Goal: Obtain resource: Download file/media

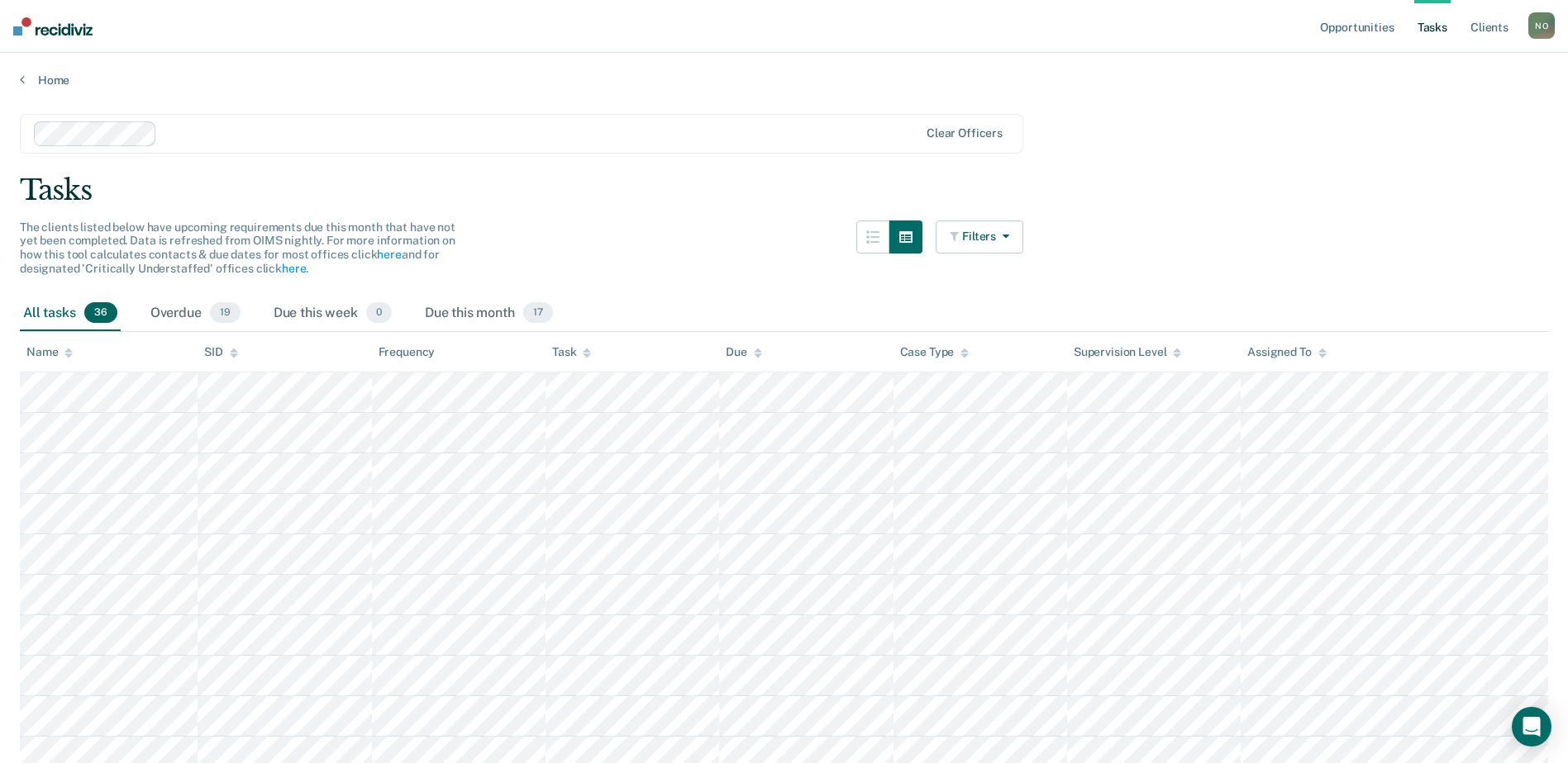
click at [962, 242] on icon "button" at bounding box center [956, 236] width 12 height 11
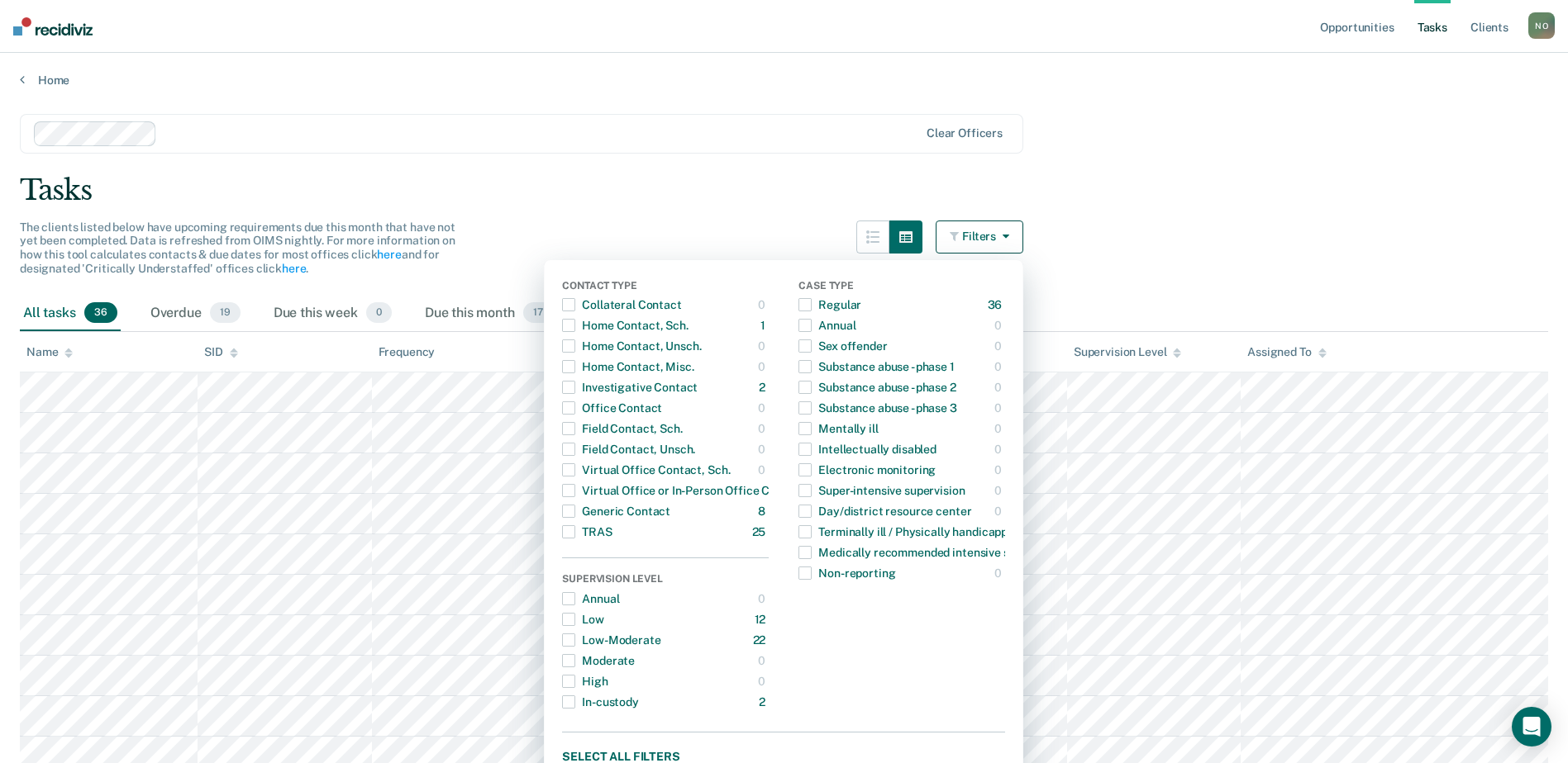
click at [962, 242] on icon "button" at bounding box center [956, 236] width 12 height 11
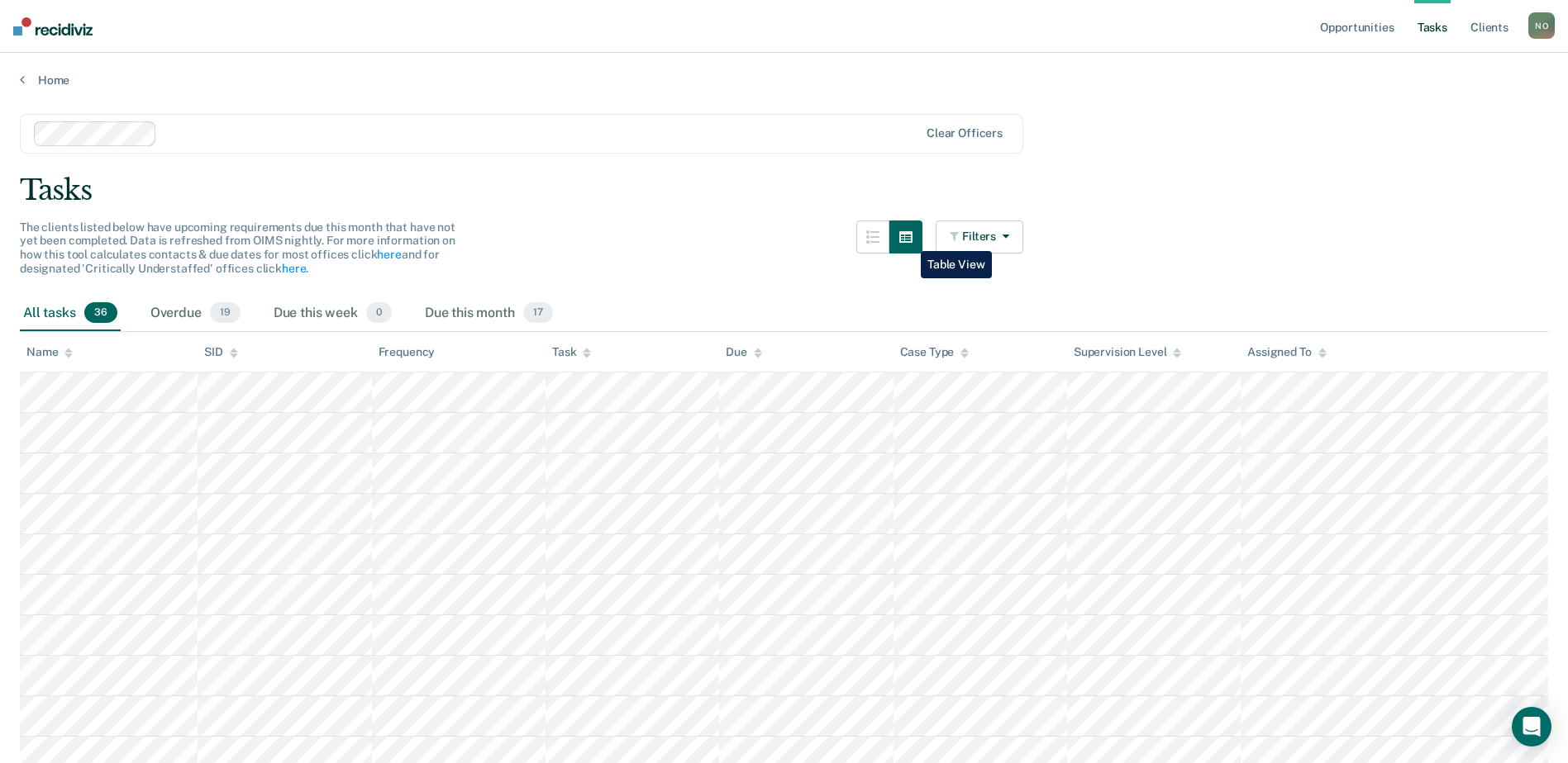
click at [908, 238] on icon "button" at bounding box center [905, 236] width 13 height 11
click at [878, 240] on icon "button" at bounding box center [872, 236] width 13 height 13
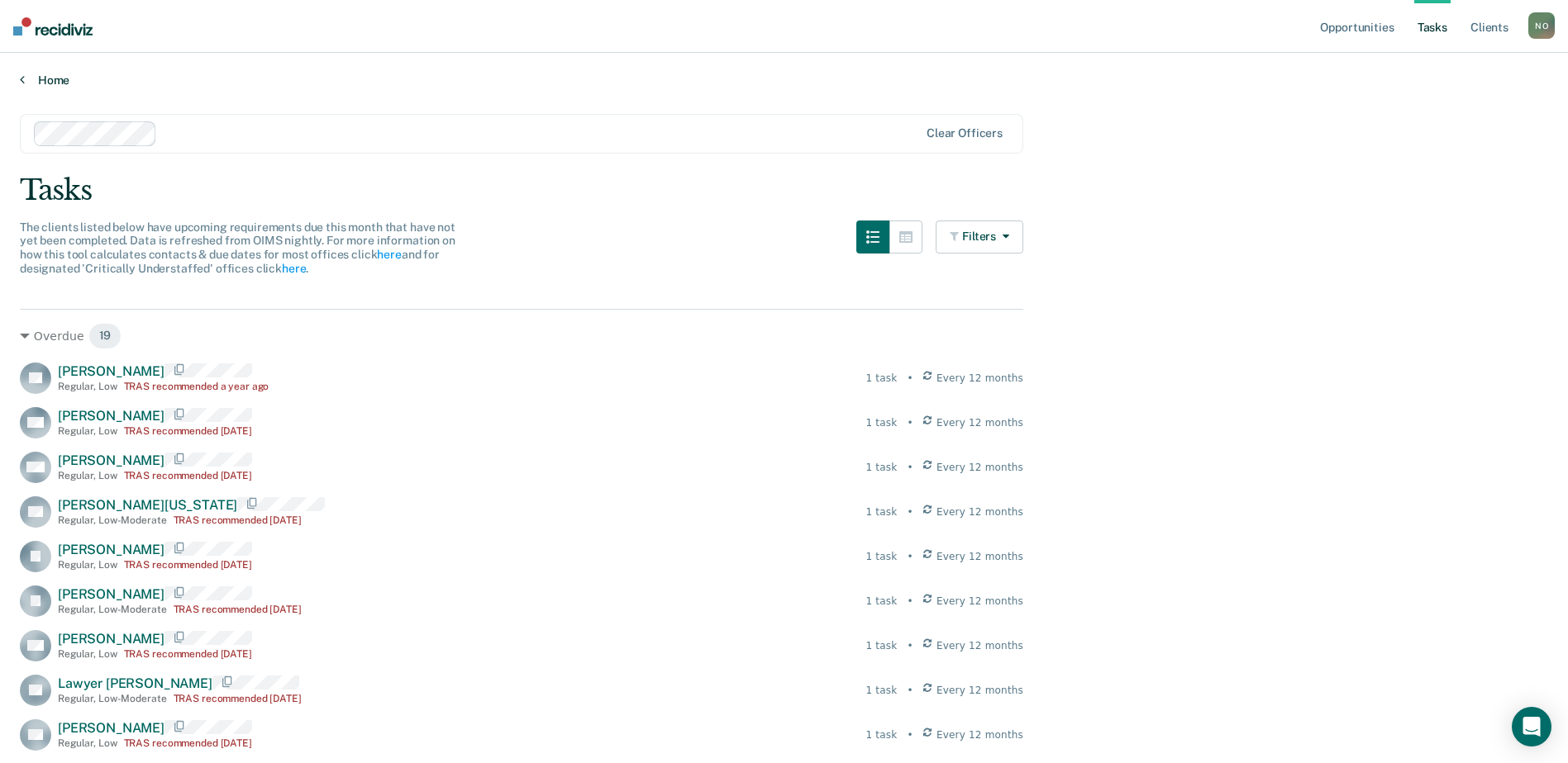
click at [49, 86] on link "Home" at bounding box center [784, 80] width 1528 height 15
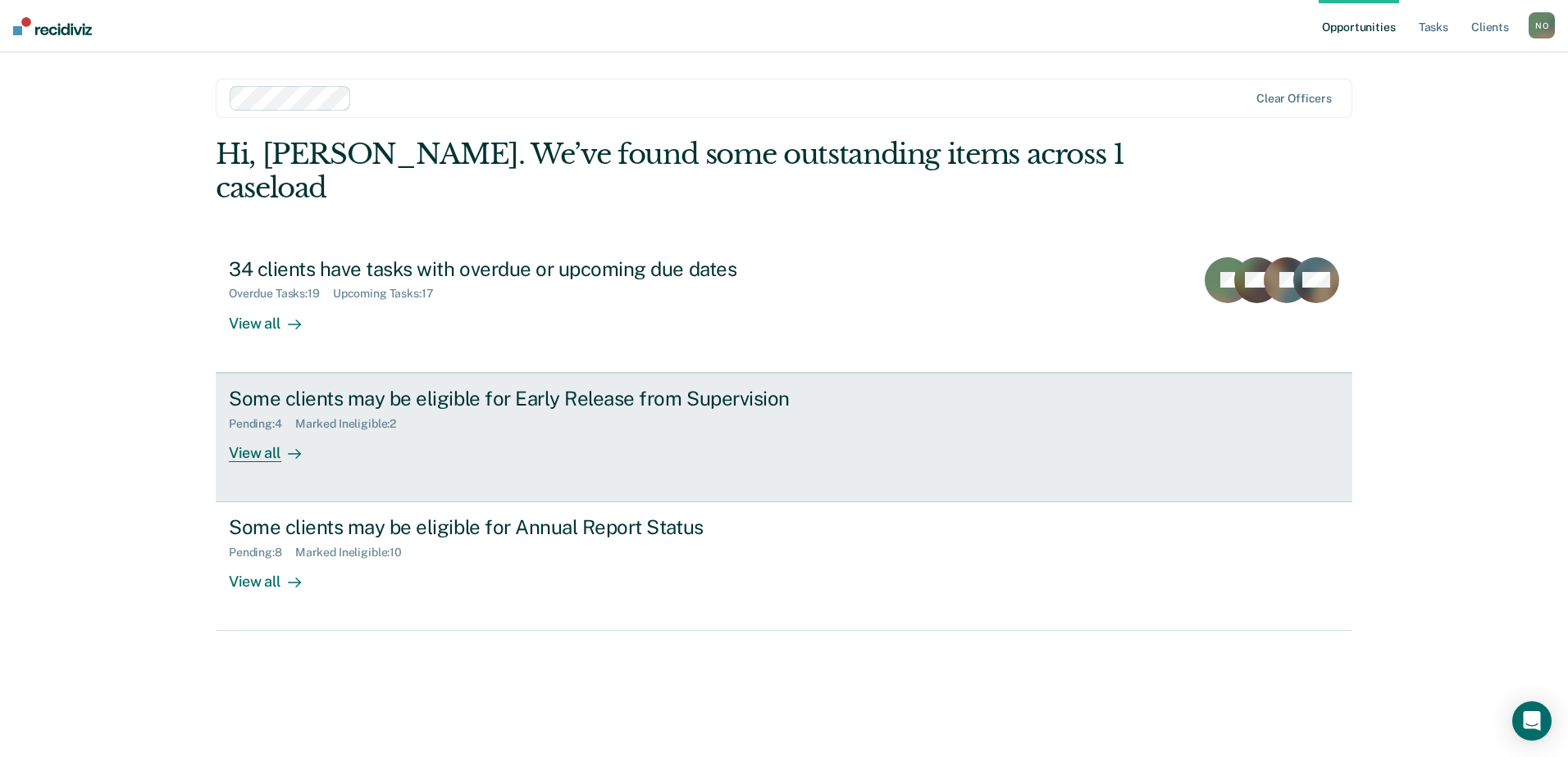
click at [235, 430] on div "View all" at bounding box center [274, 446] width 92 height 32
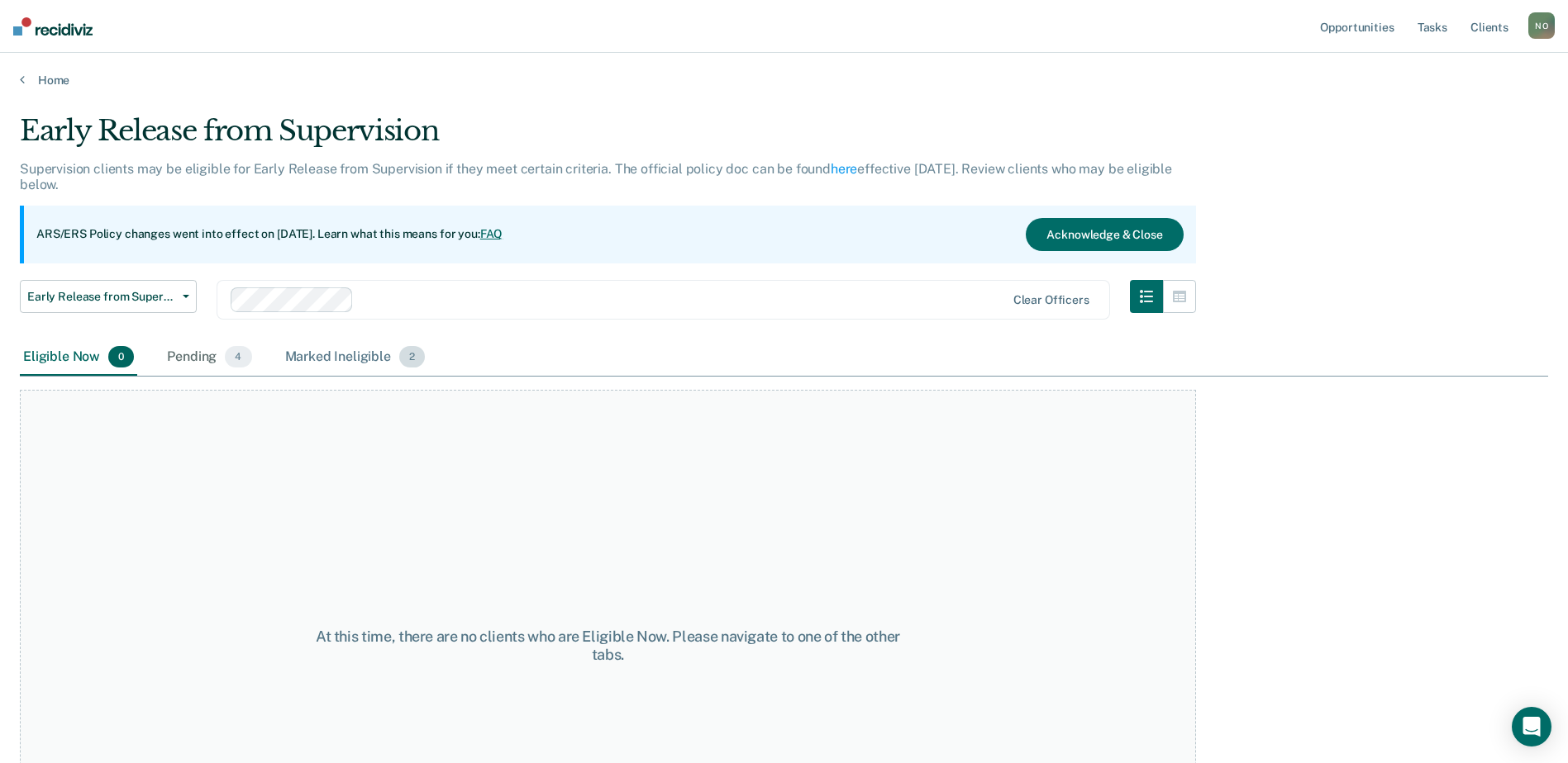
click at [315, 355] on div "Marked Ineligible 2" at bounding box center [355, 358] width 147 height 36
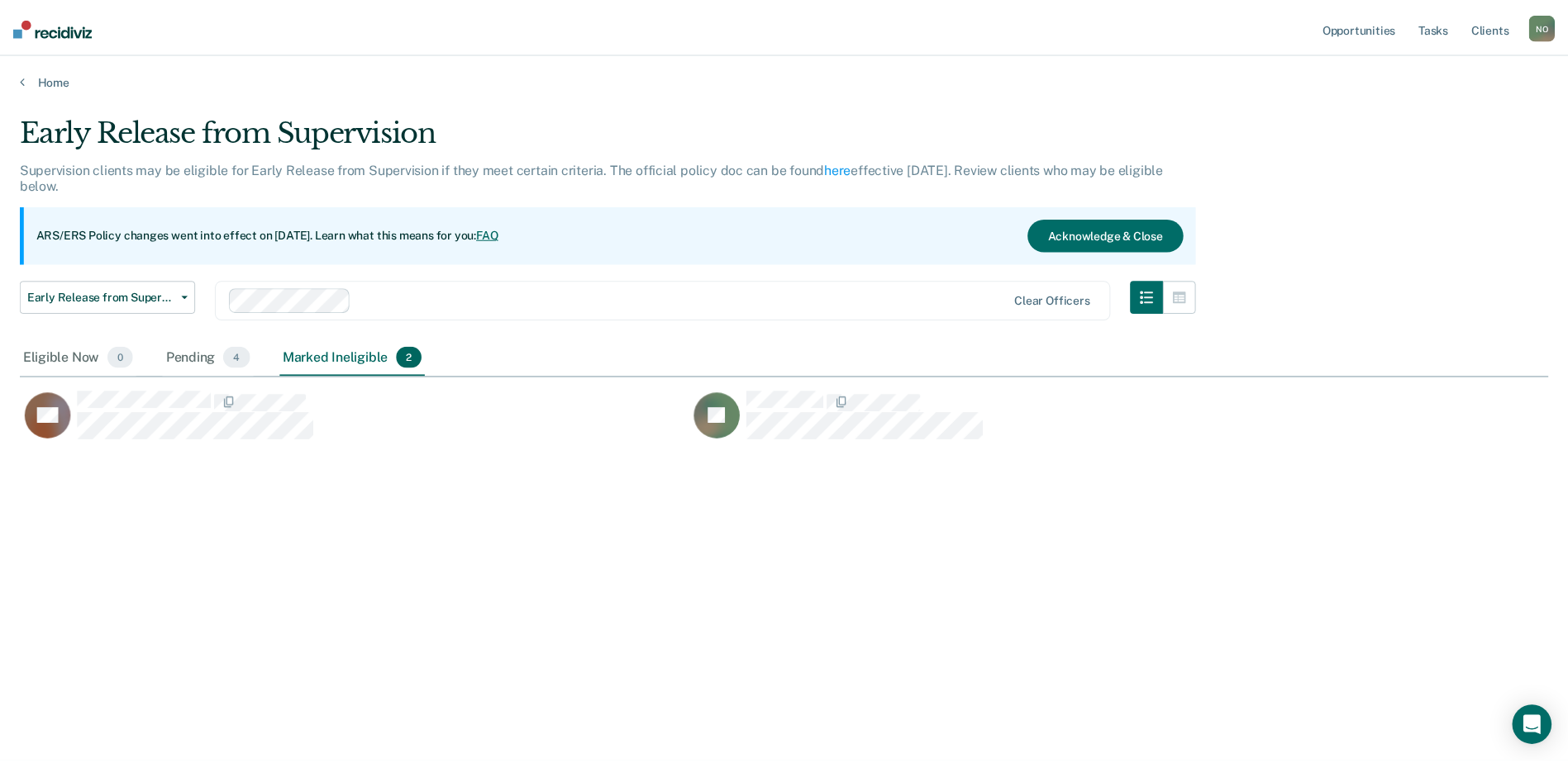
scroll to position [513, 1528]
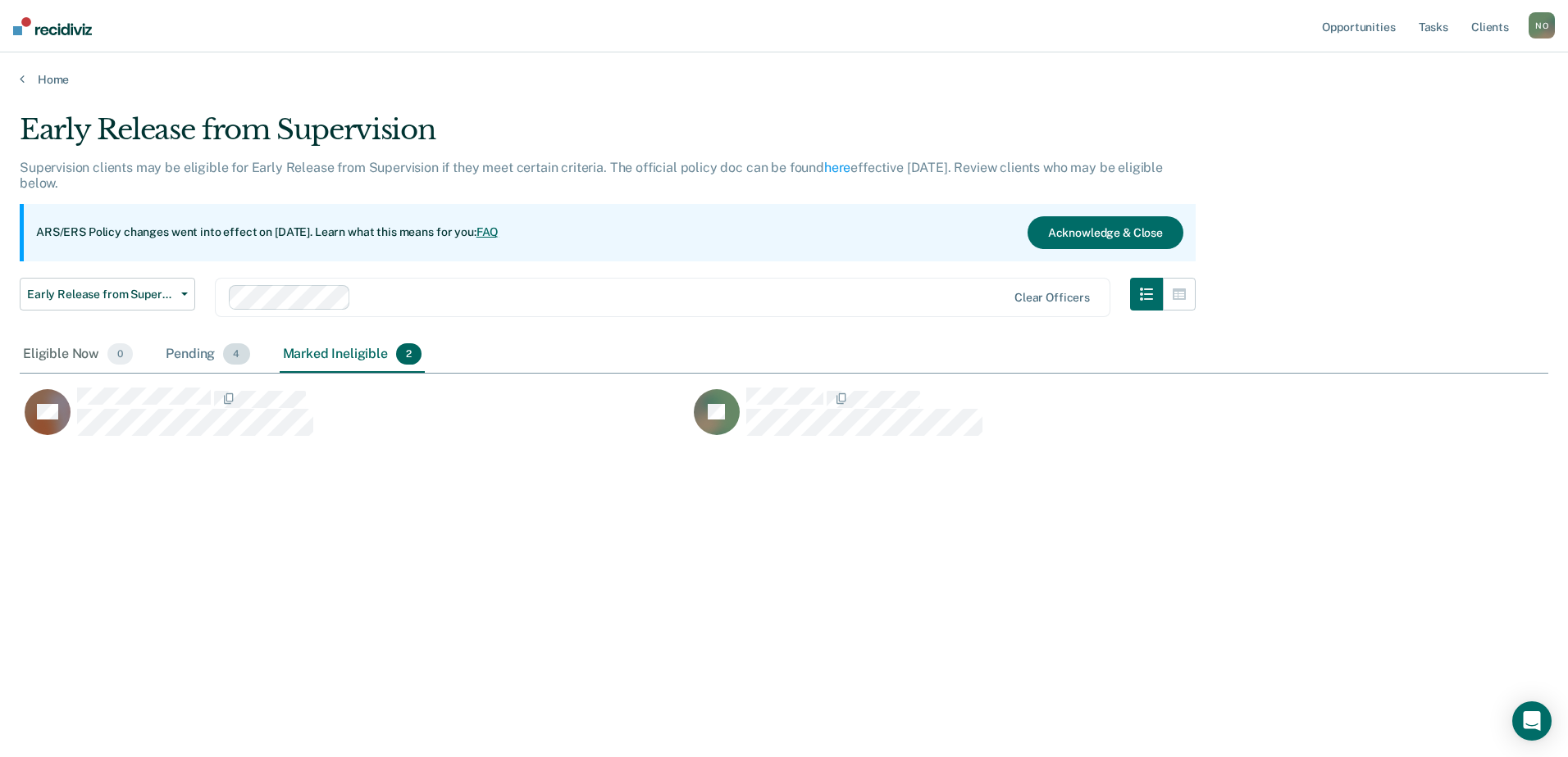
click at [187, 348] on div "Pending 4" at bounding box center [207, 355] width 90 height 36
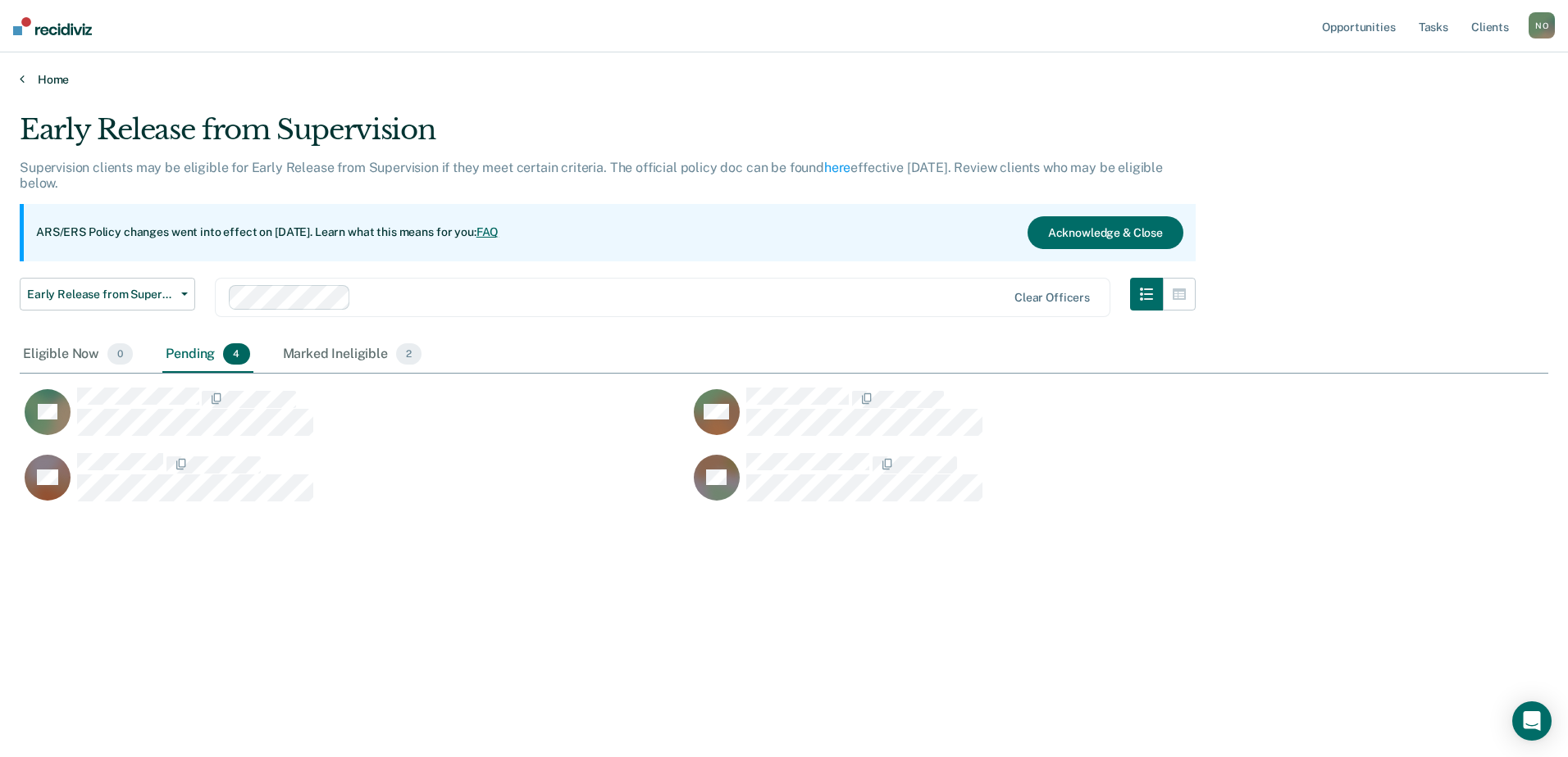
click at [50, 76] on link "Home" at bounding box center [784, 79] width 1528 height 15
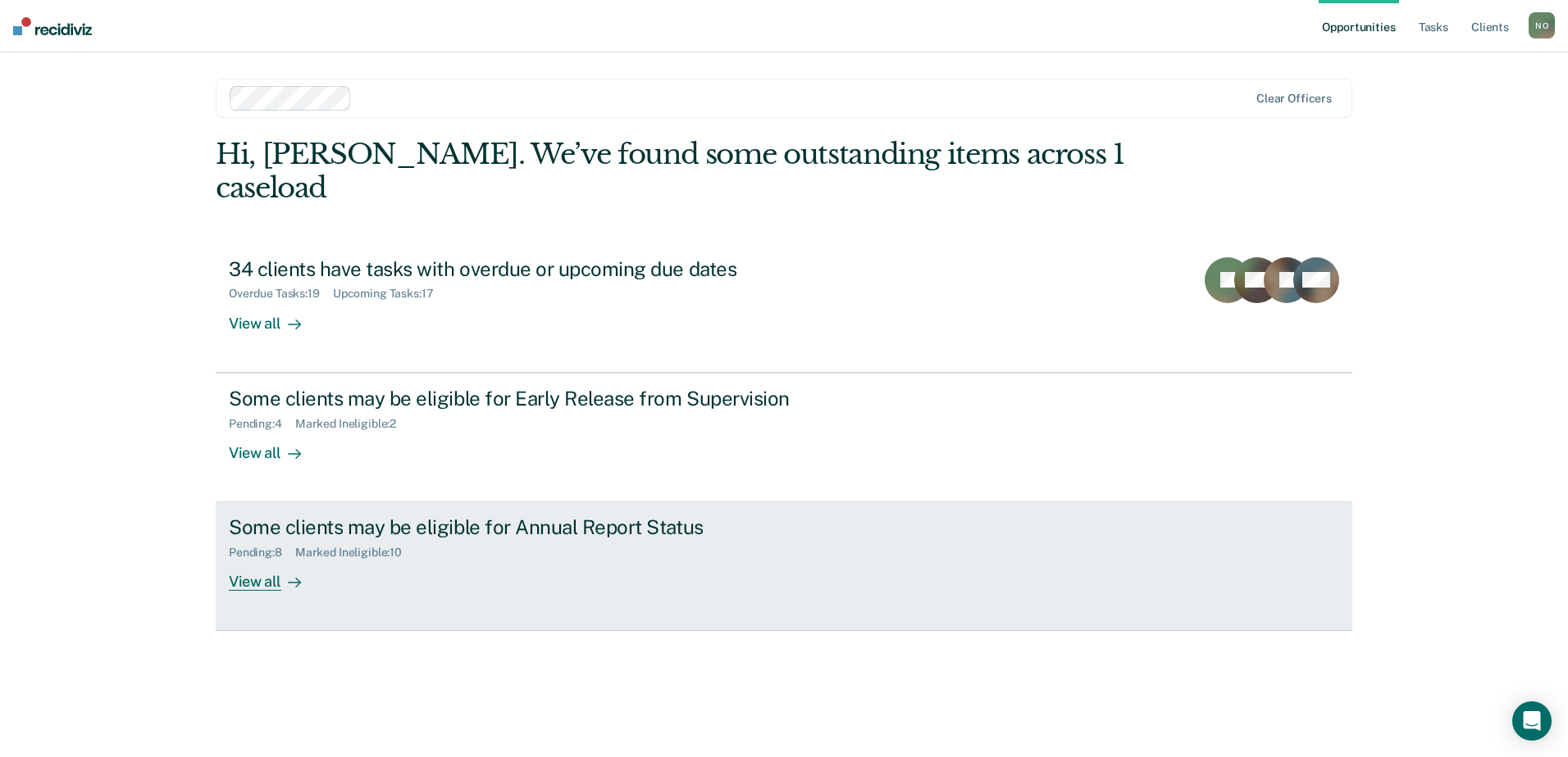
click at [449, 544] on div "Some clients may be eligible for Annual Report Status Pending : 8 Marked Inelig…" at bounding box center [536, 553] width 615 height 76
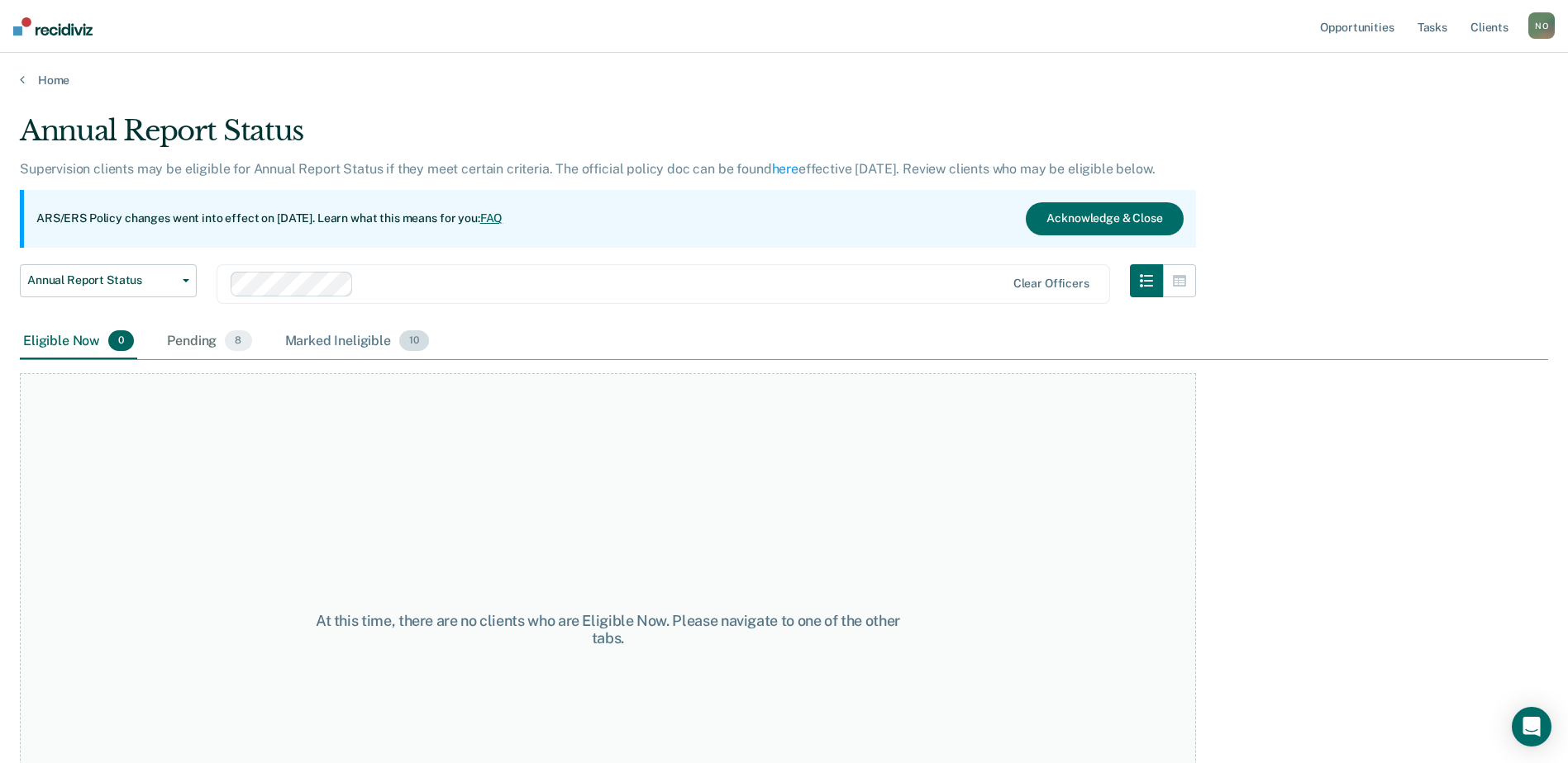
click at [368, 344] on div "Marked Ineligible 10" at bounding box center [357, 342] width 151 height 36
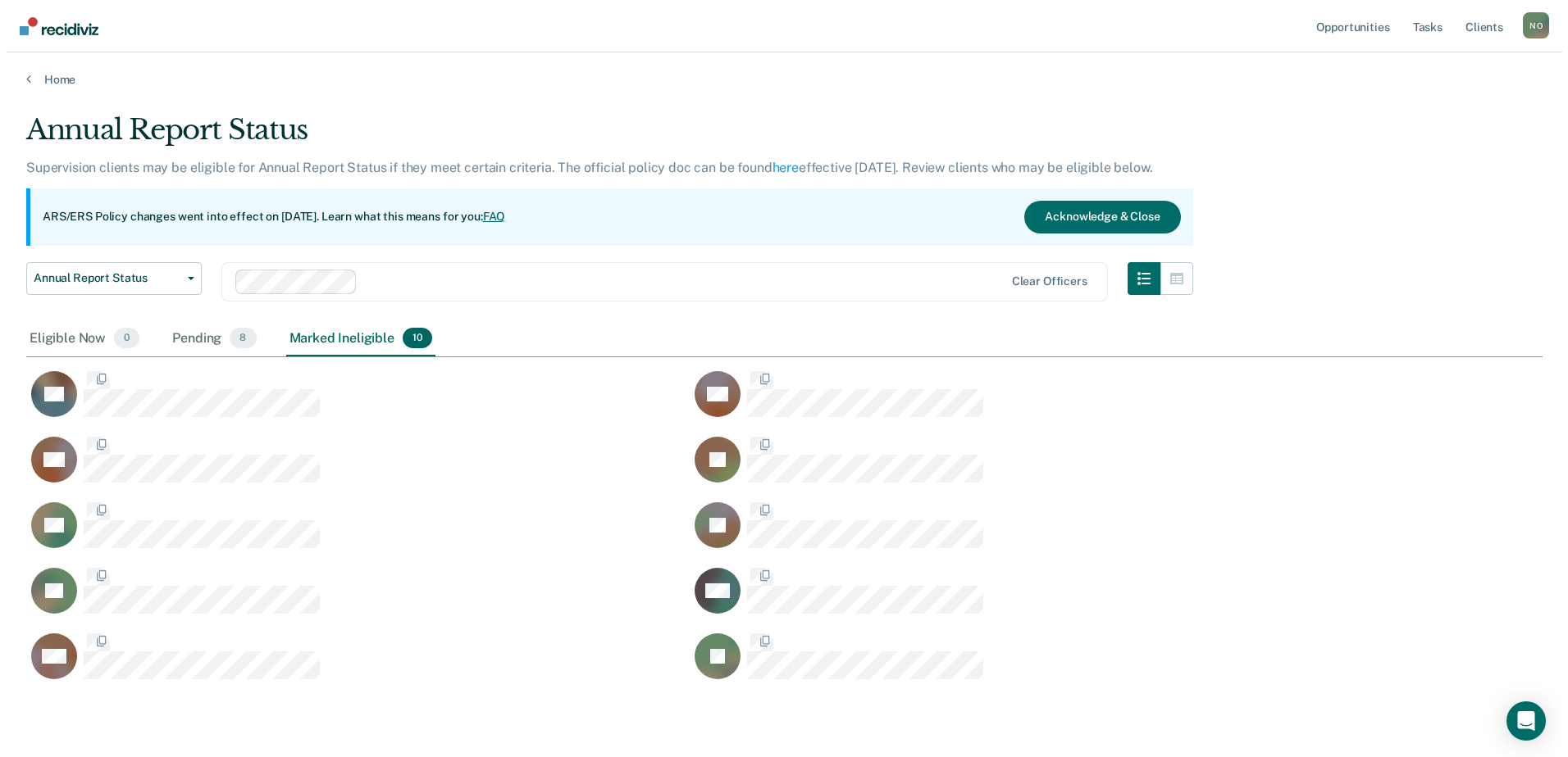
scroll to position [569, 1504]
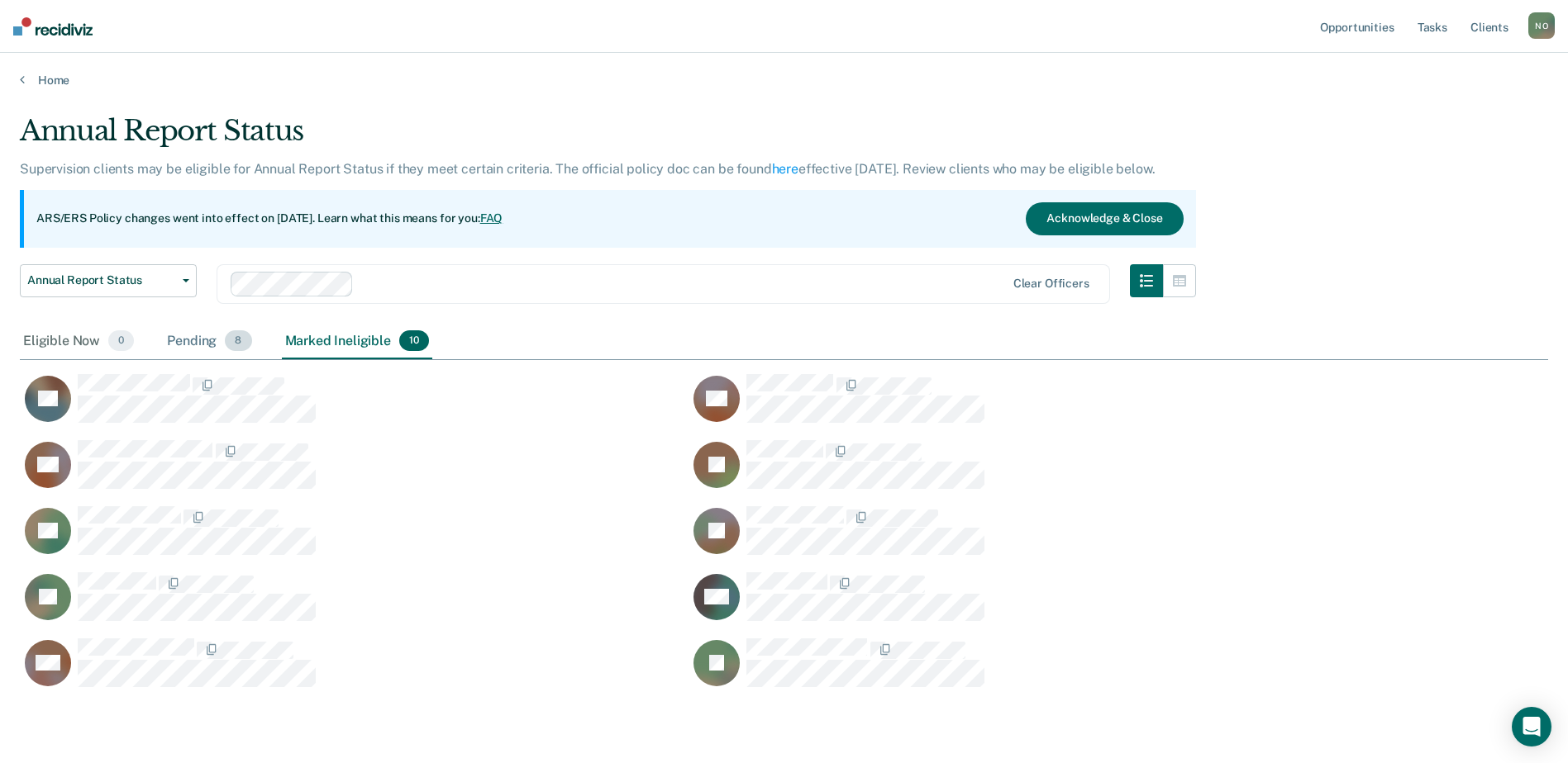
click at [165, 341] on div "Pending 8" at bounding box center [209, 342] width 91 height 36
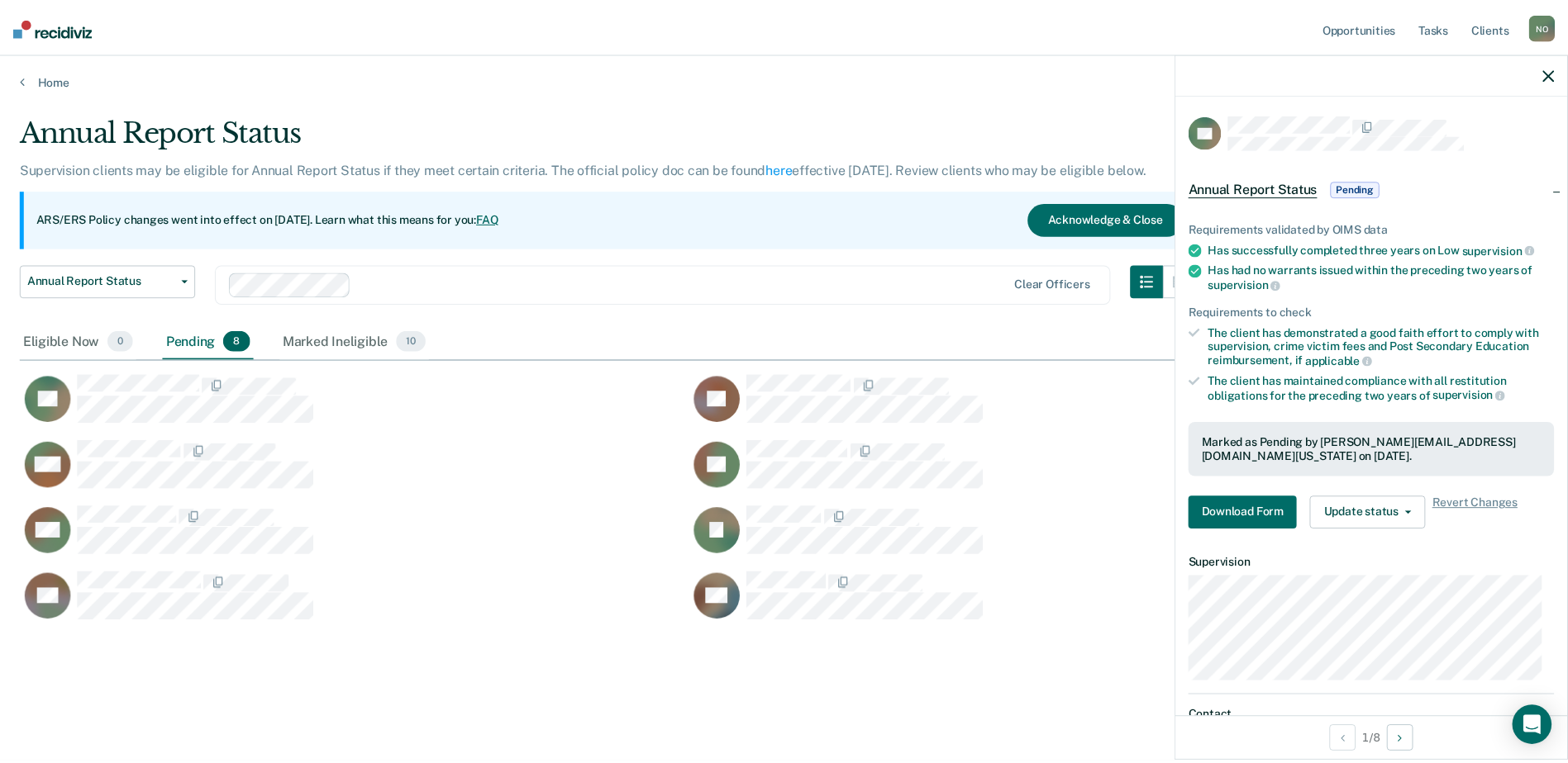
scroll to position [75, 0]
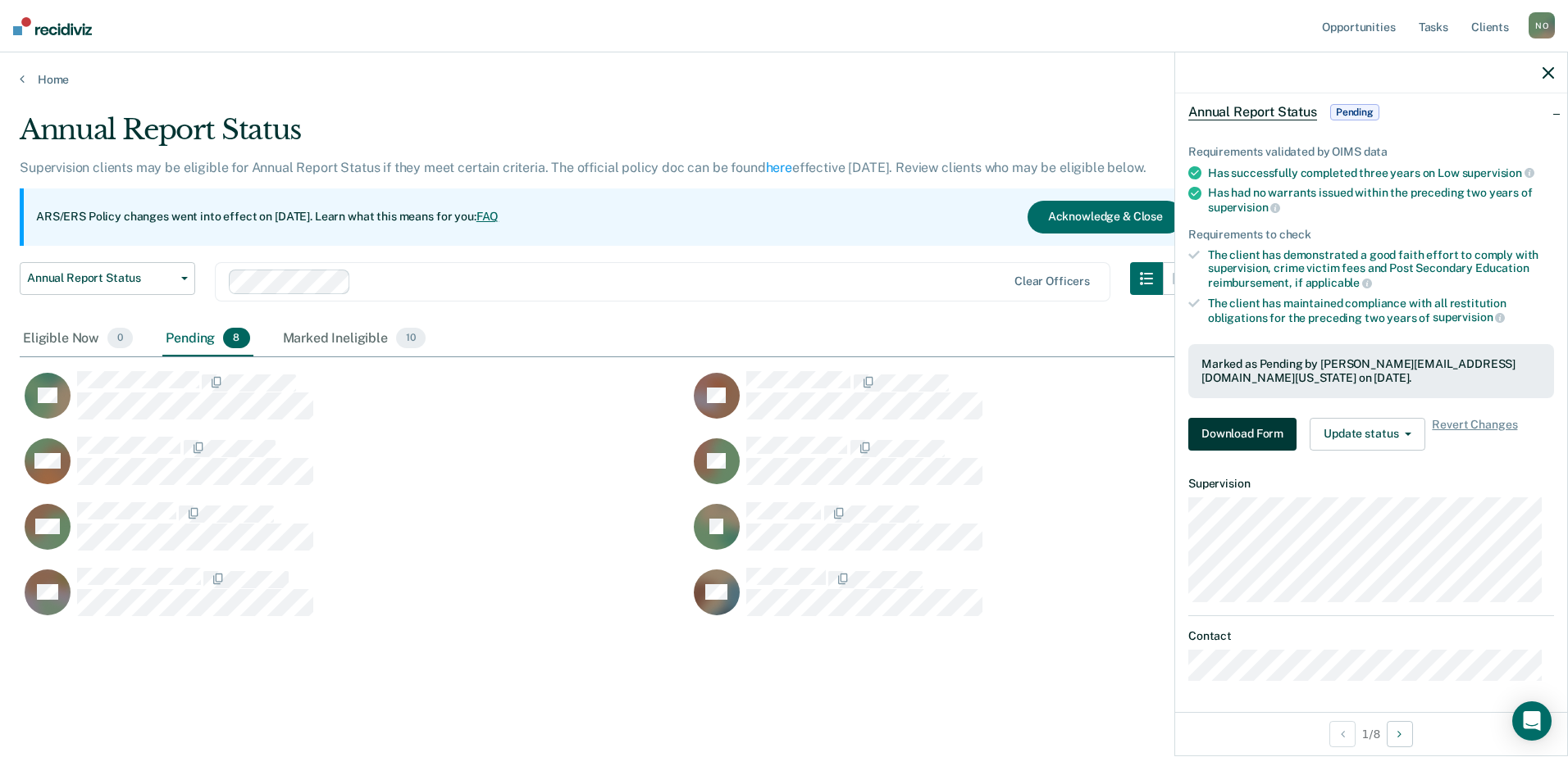
click at [1246, 425] on button "Download Form" at bounding box center [1242, 435] width 108 height 33
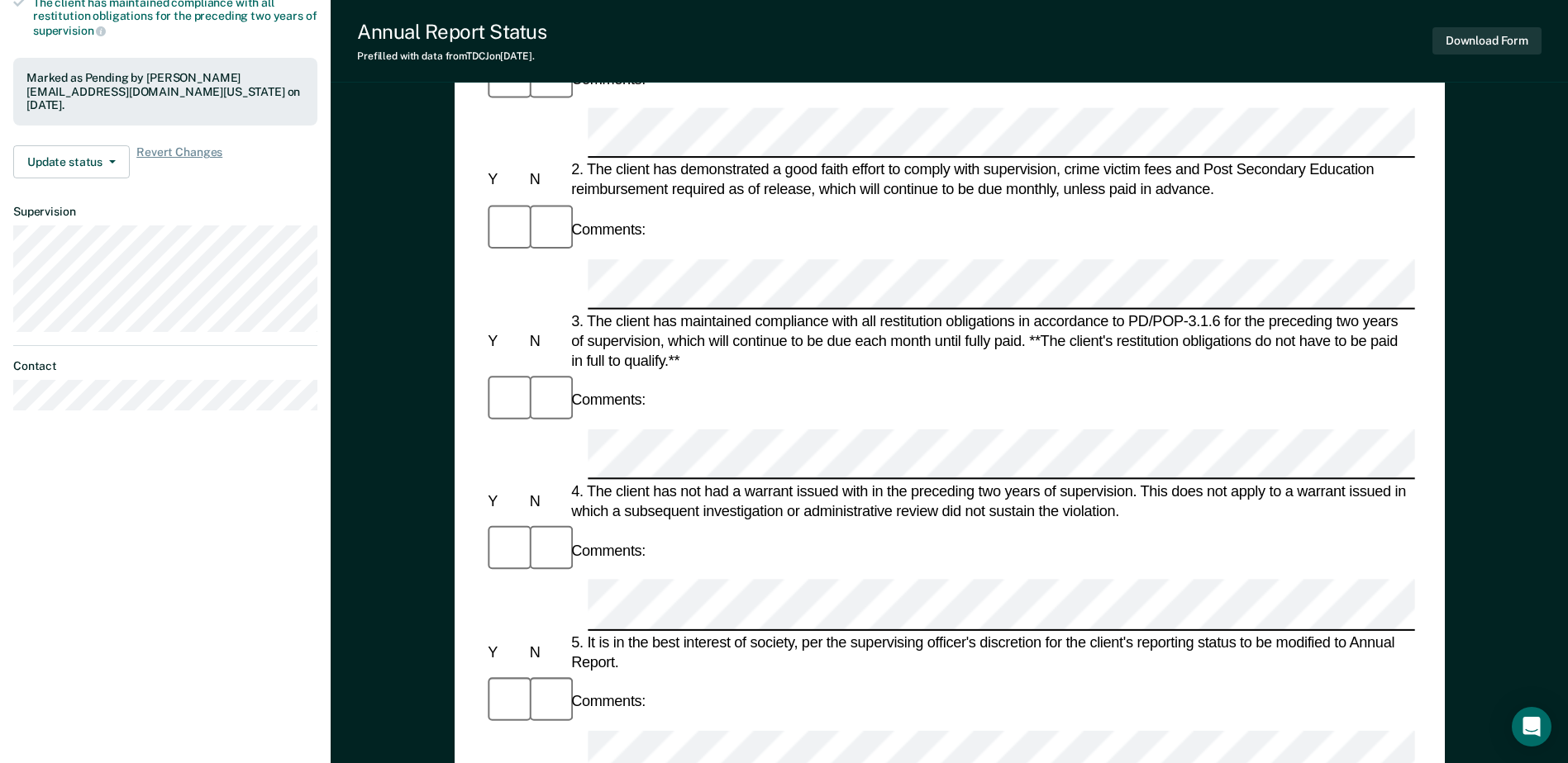
scroll to position [413, 0]
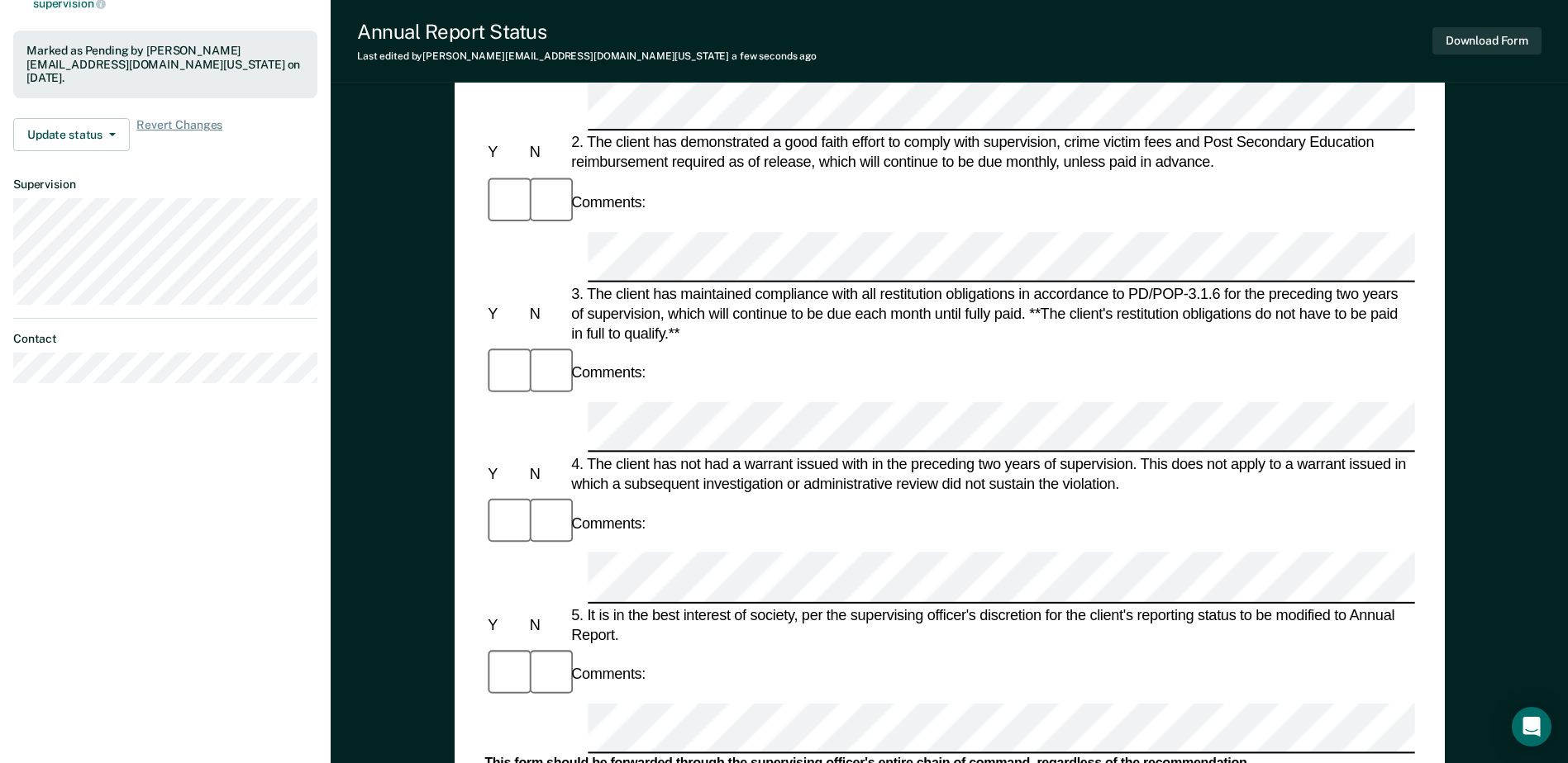
click at [1487, 18] on div "Annual Report Status Last edited by Natisha.Olivella@tdcj.texas.gov a few secon…" at bounding box center [949, 41] width 1237 height 82
click at [1476, 40] on button "Download Form" at bounding box center [1487, 40] width 109 height 27
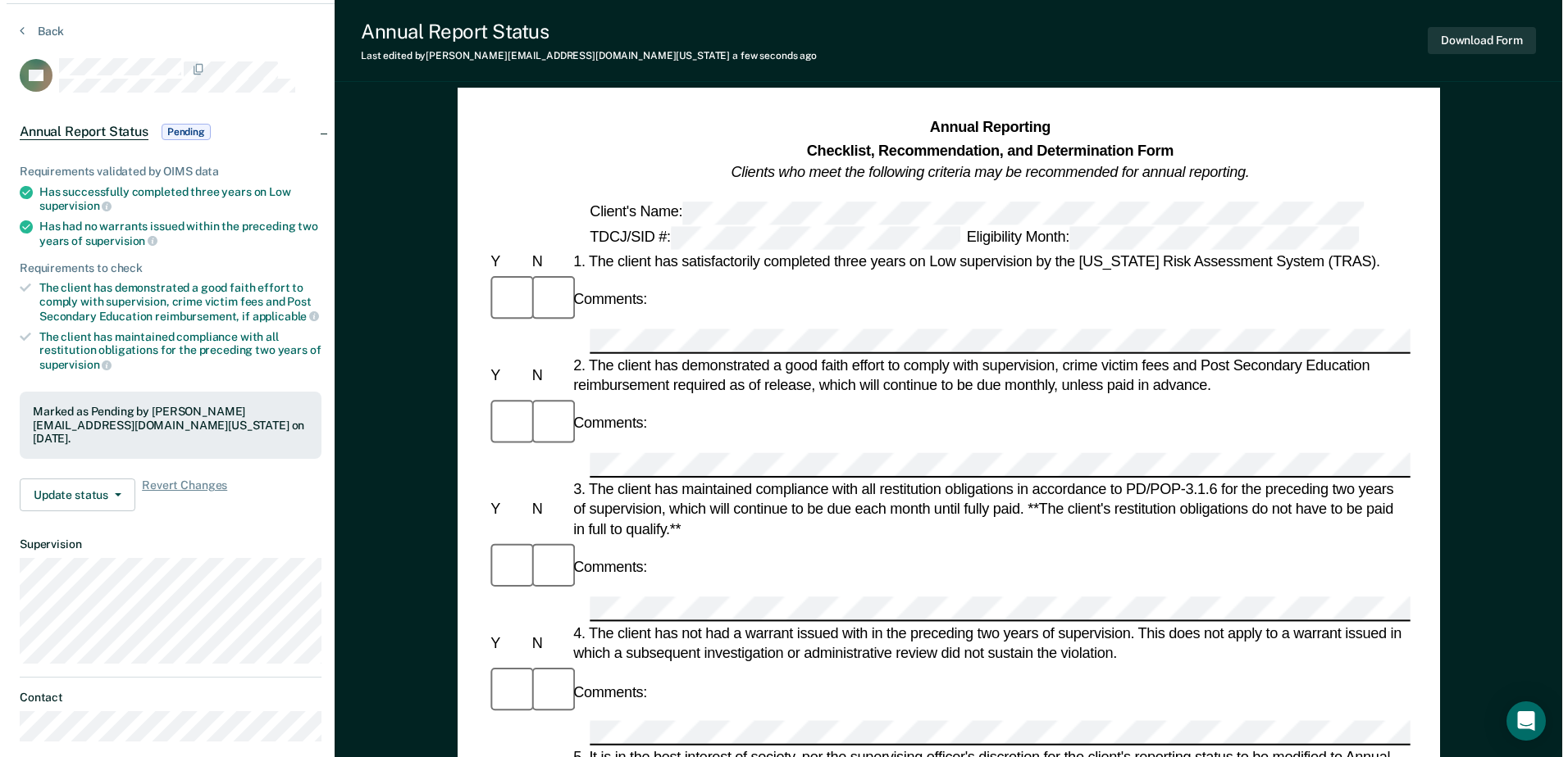
scroll to position [0, 0]
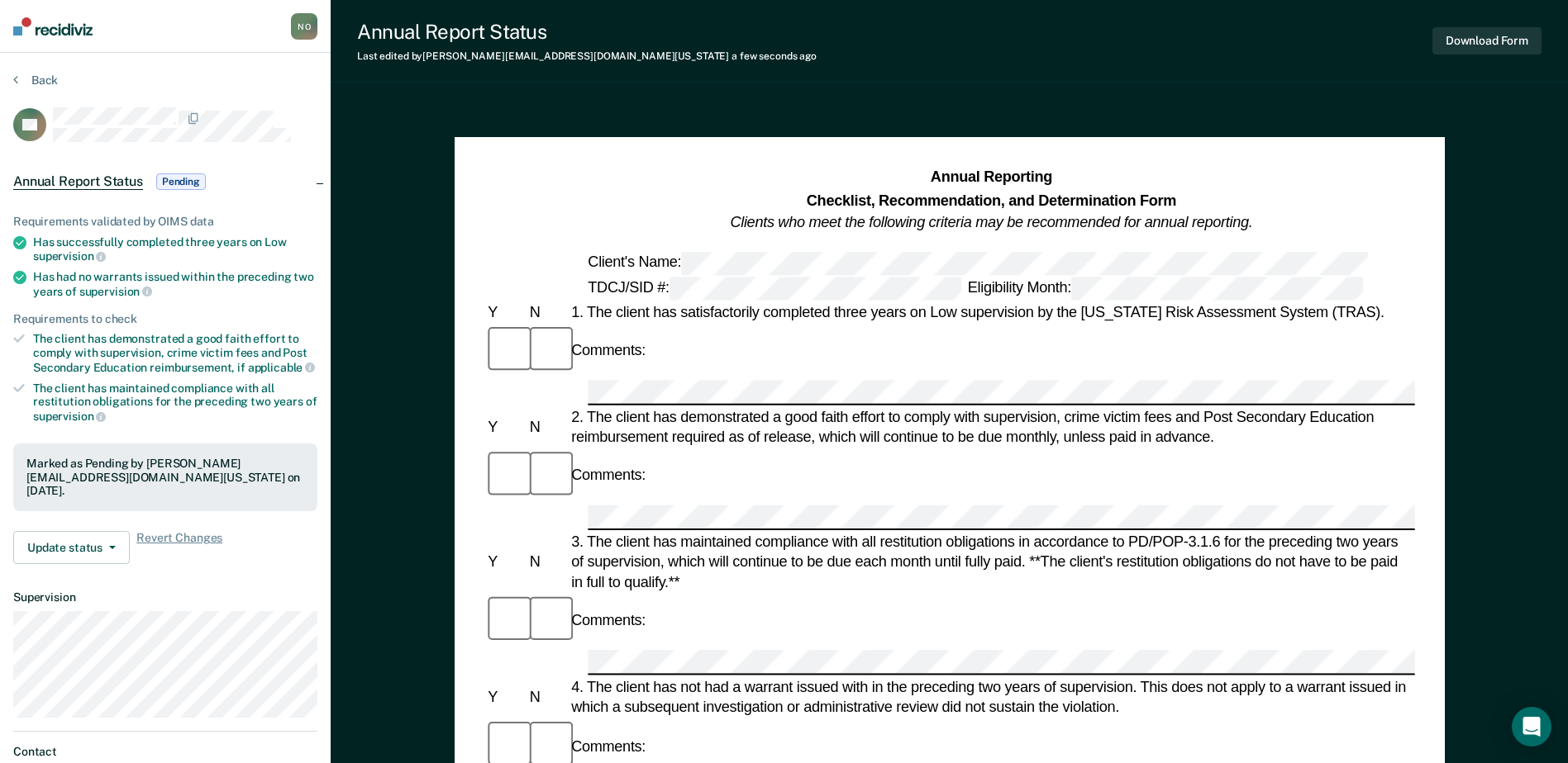
click at [30, 70] on section "Back TV Annual Report Status Pending Requirements validated by OIMS data Has su…" at bounding box center [165, 441] width 331 height 777
click at [16, 80] on icon at bounding box center [16, 79] width 5 height 13
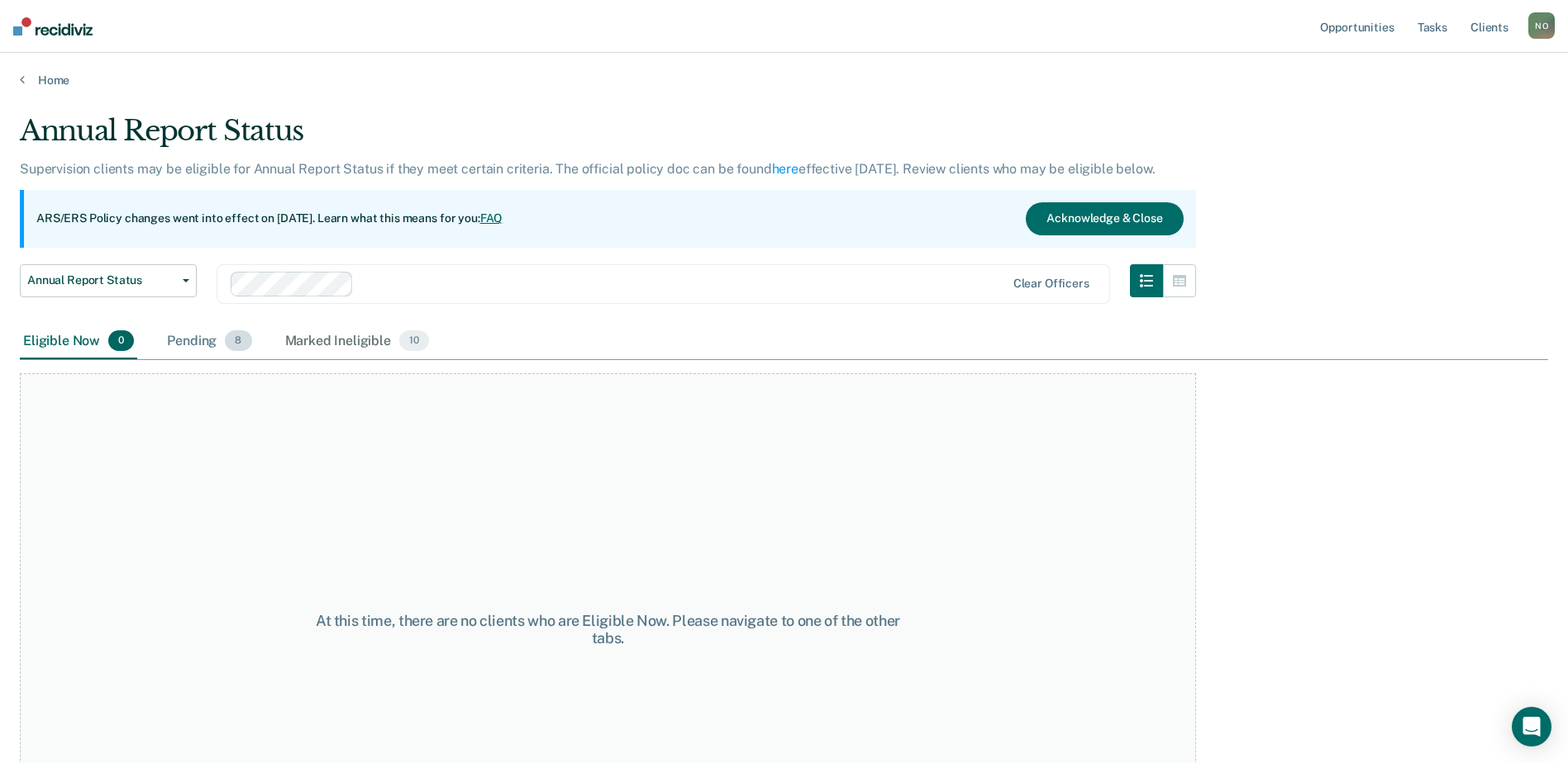
click at [210, 342] on div "Pending 8" at bounding box center [209, 342] width 91 height 36
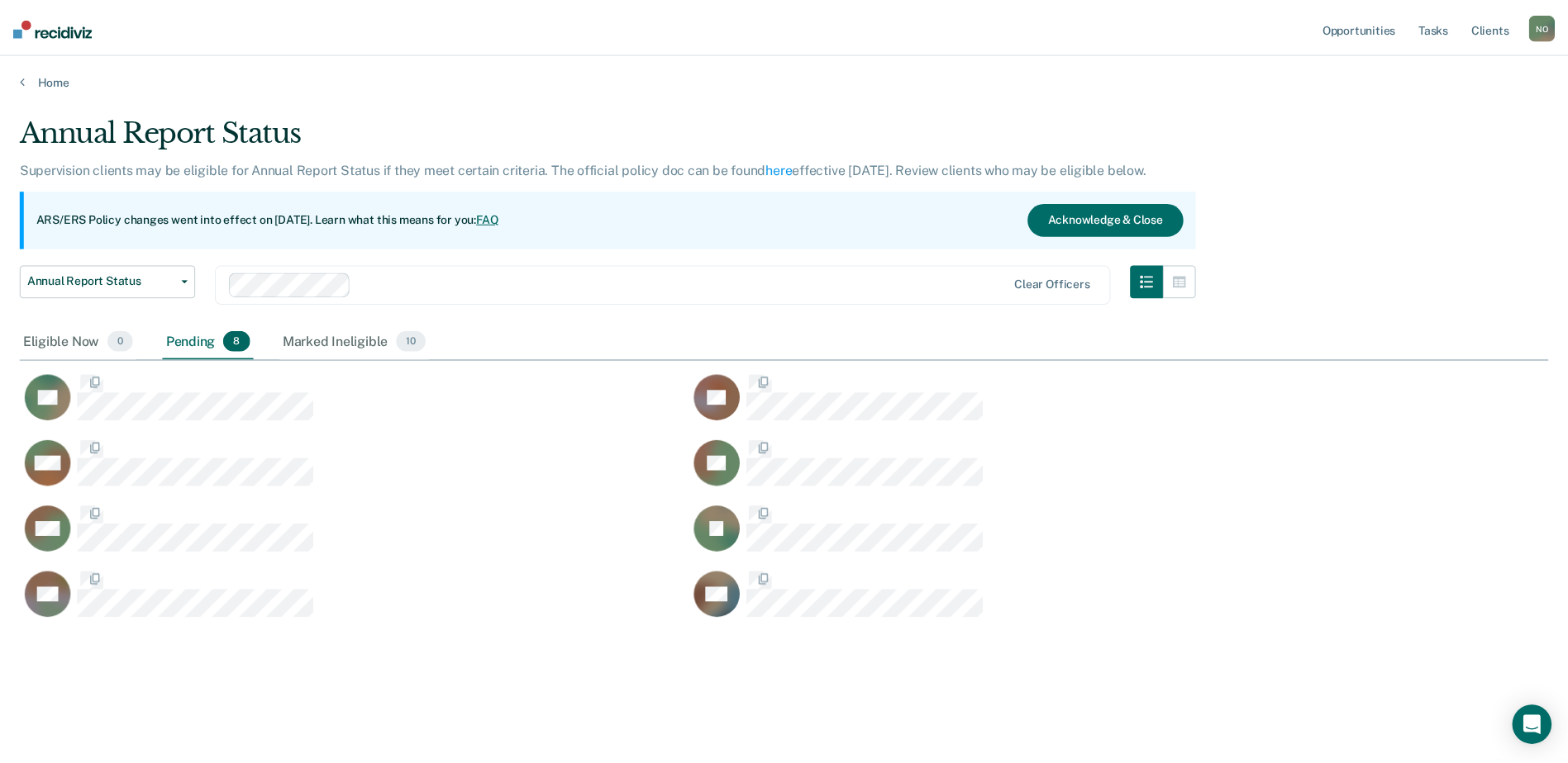
scroll to position [513, 1528]
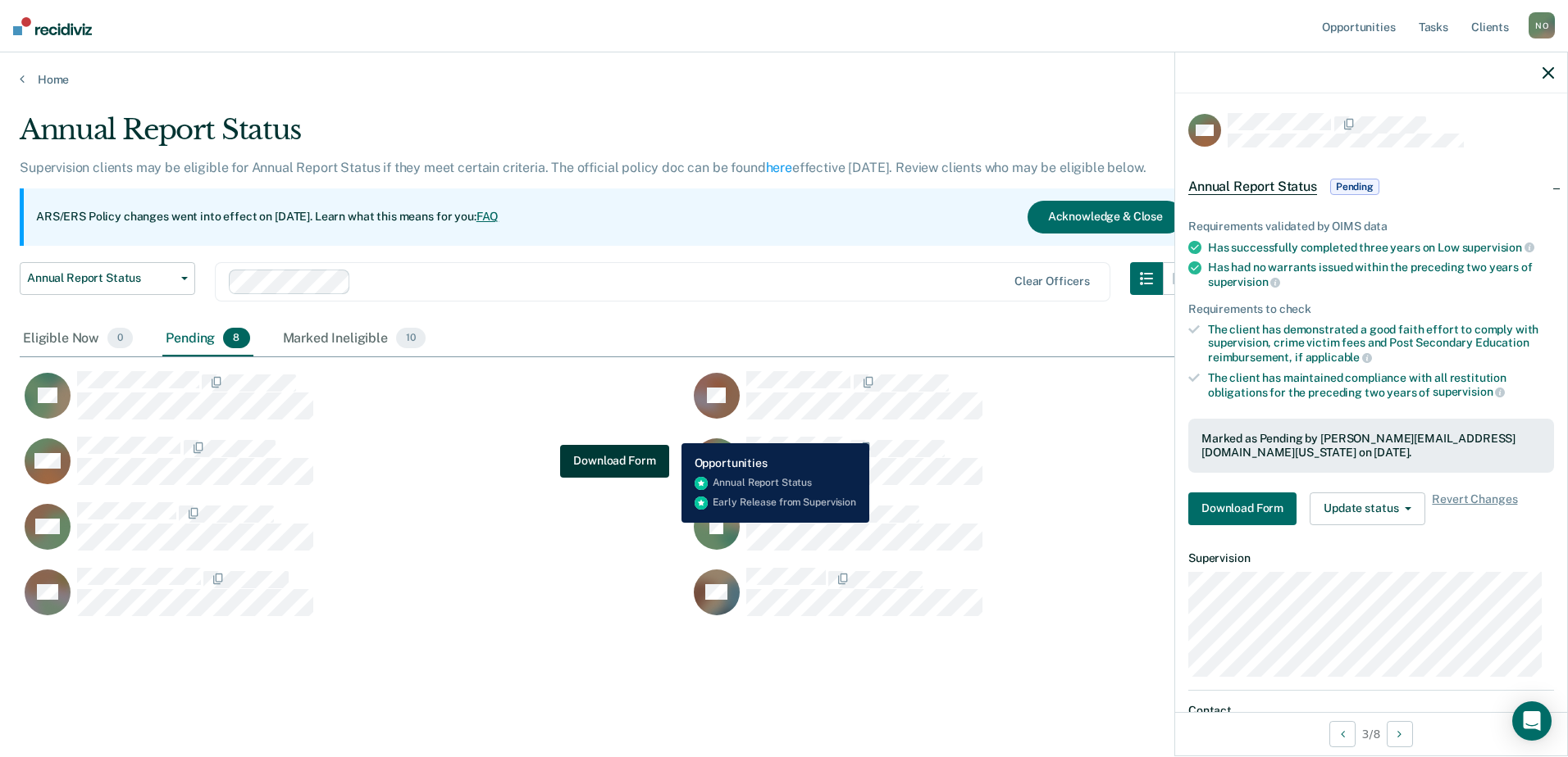
click at [602, 451] on button "Download Form" at bounding box center [615, 461] width 108 height 33
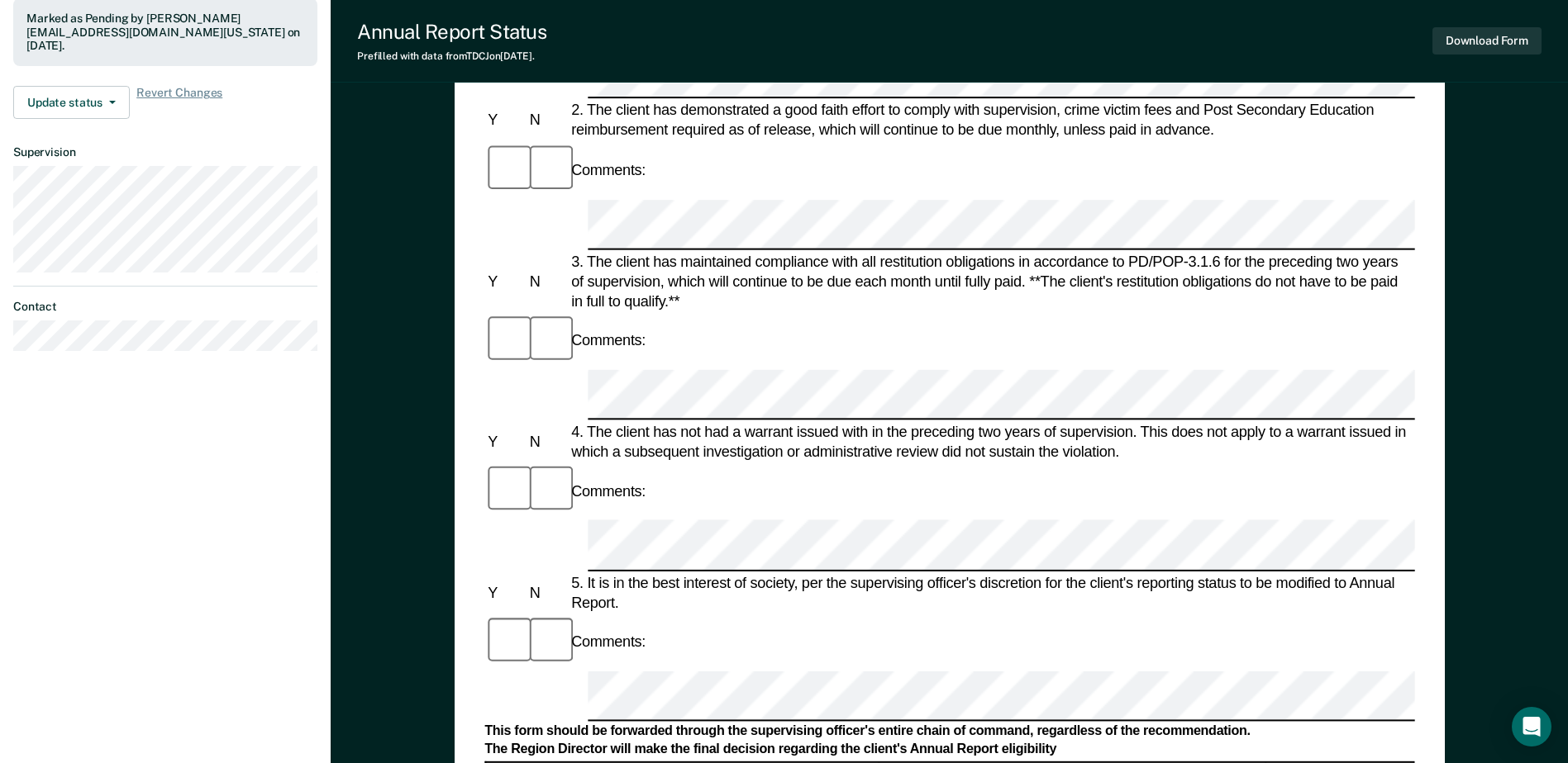
scroll to position [495, 0]
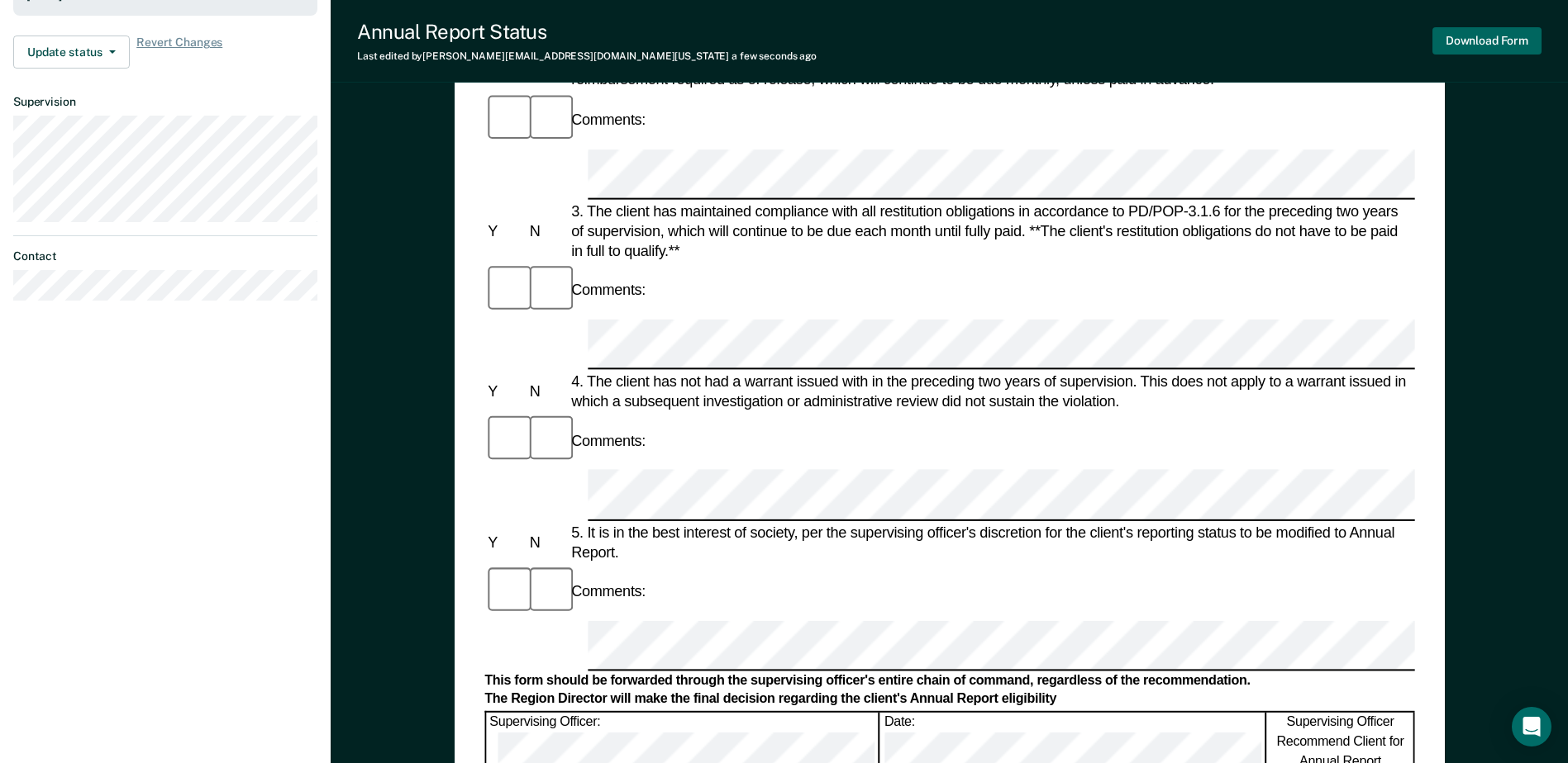
click at [1461, 43] on button "Download Form" at bounding box center [1487, 40] width 109 height 27
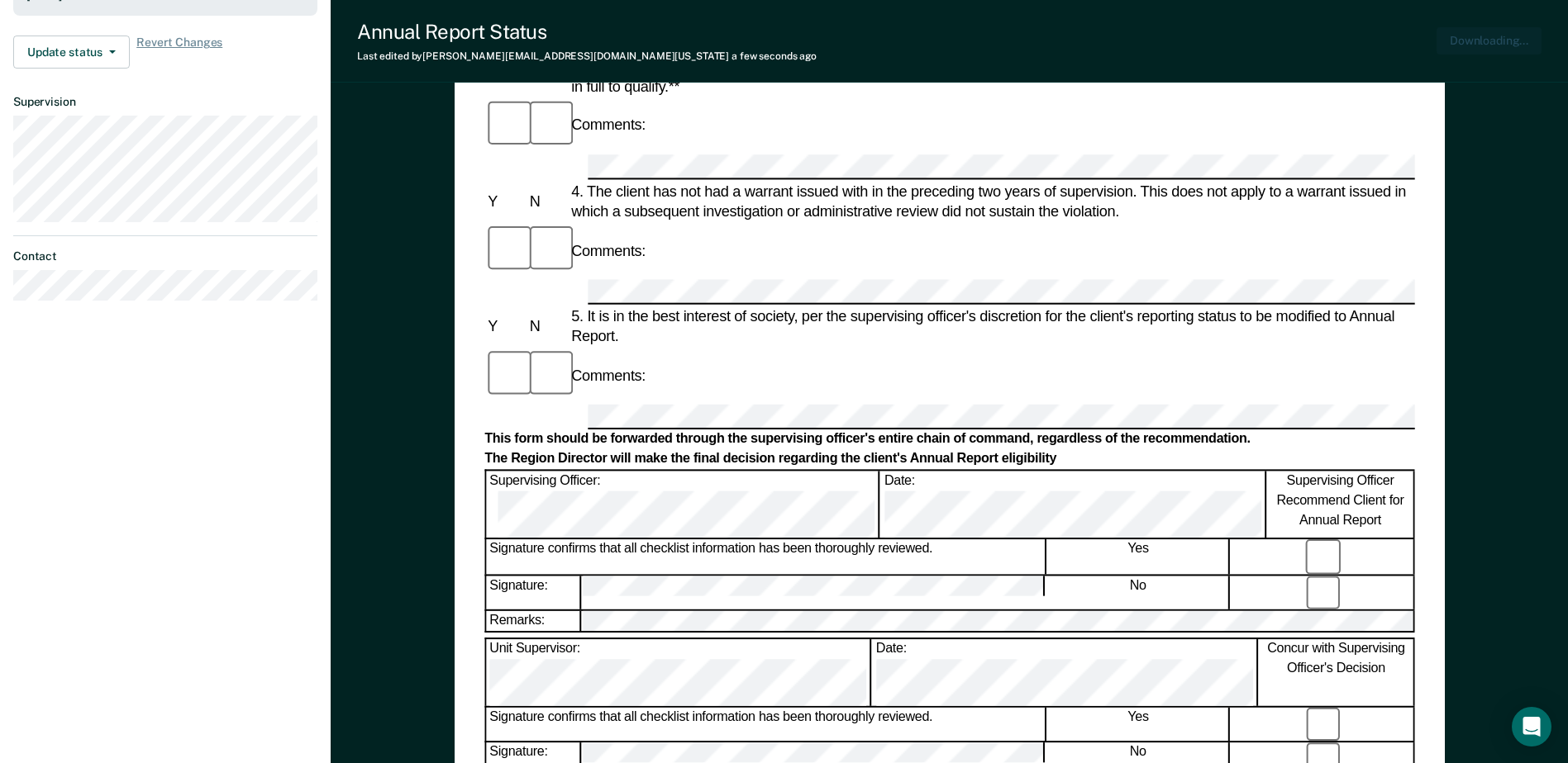
scroll to position [0, 0]
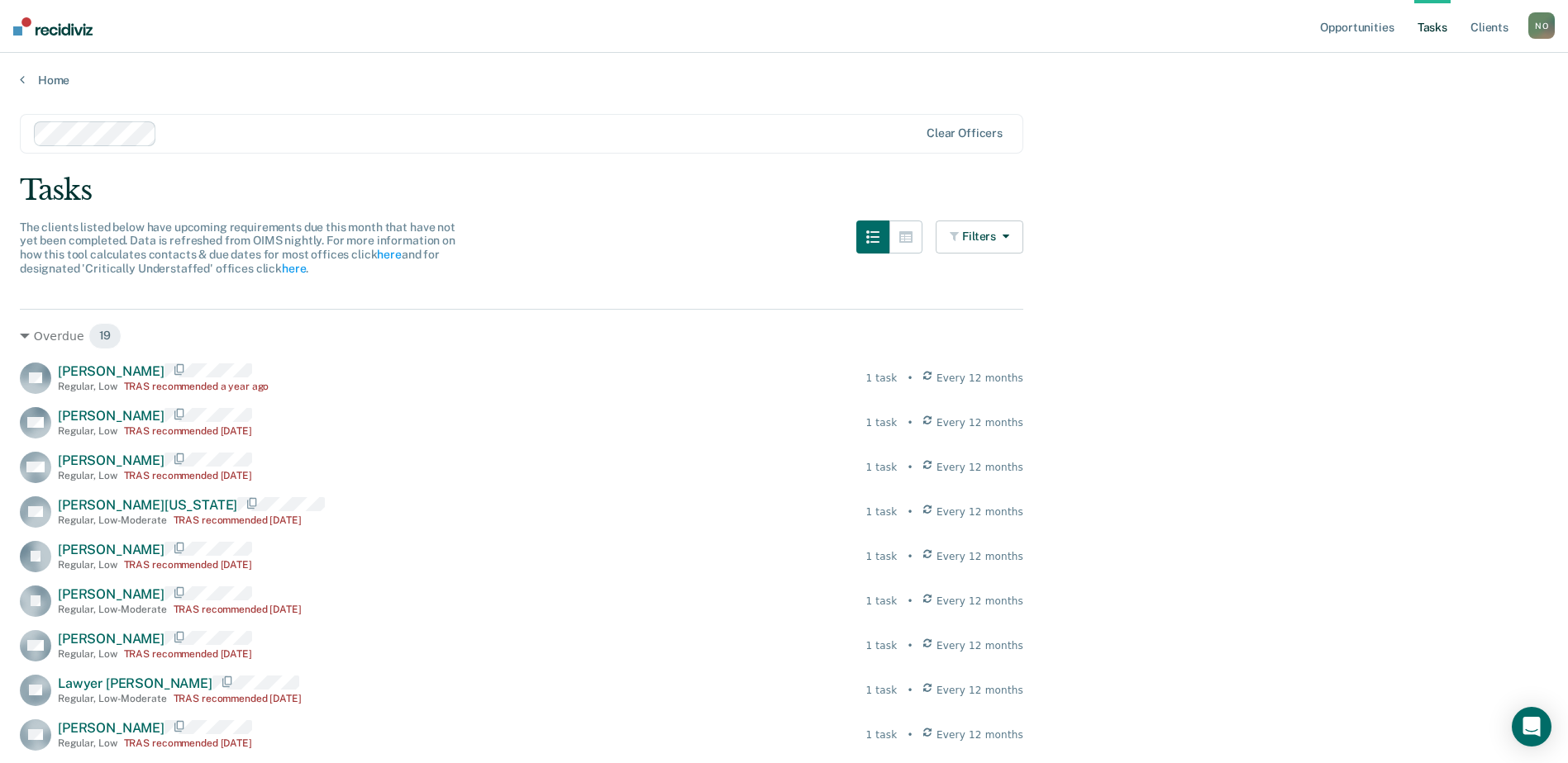
click at [47, 71] on div "Home" at bounding box center [784, 70] width 1568 height 35
click at [52, 77] on link "Home" at bounding box center [784, 80] width 1528 height 15
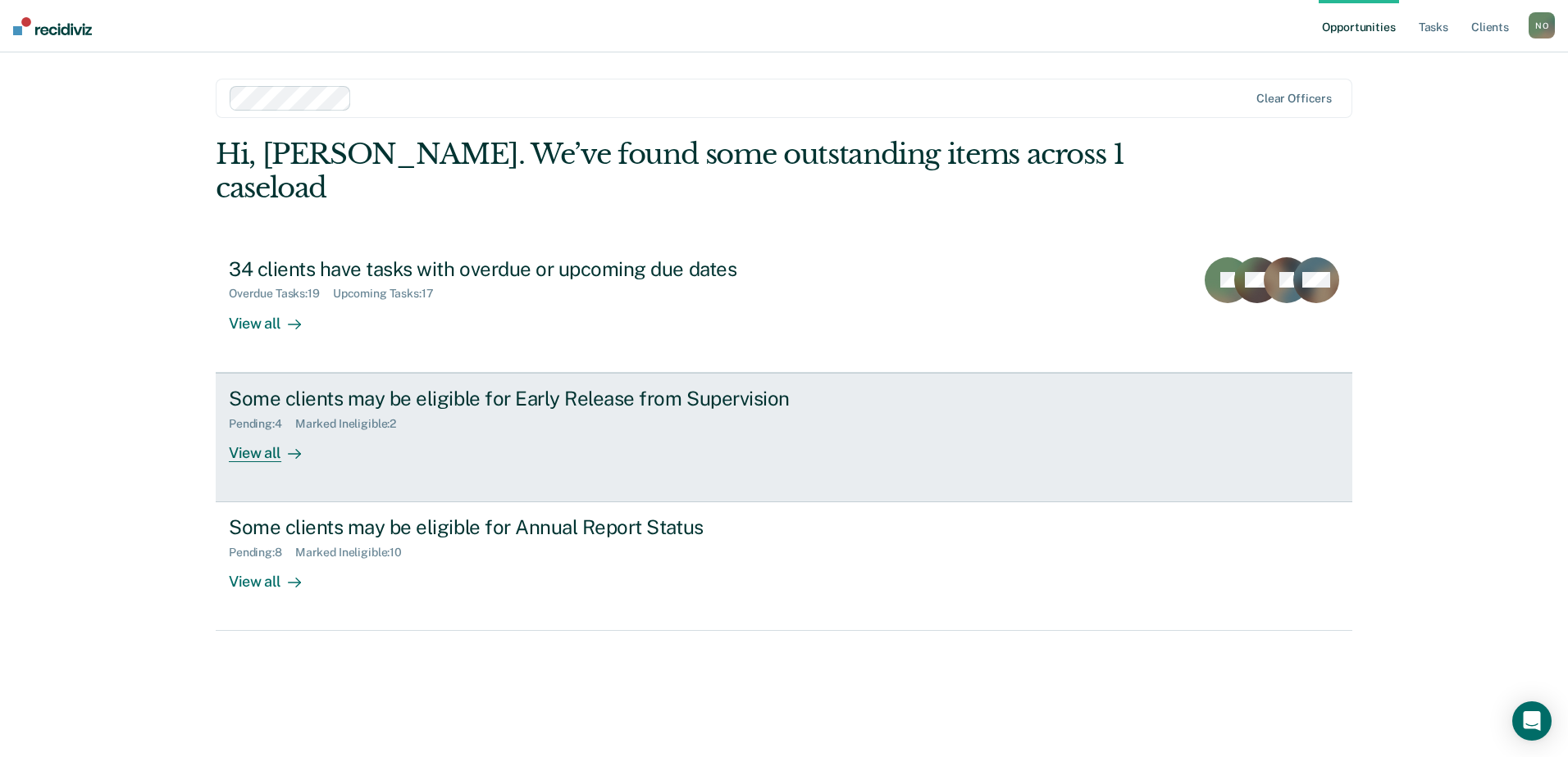
click at [340, 387] on div "Some clients may be eligible for Early Release from Supervision" at bounding box center [517, 399] width 576 height 24
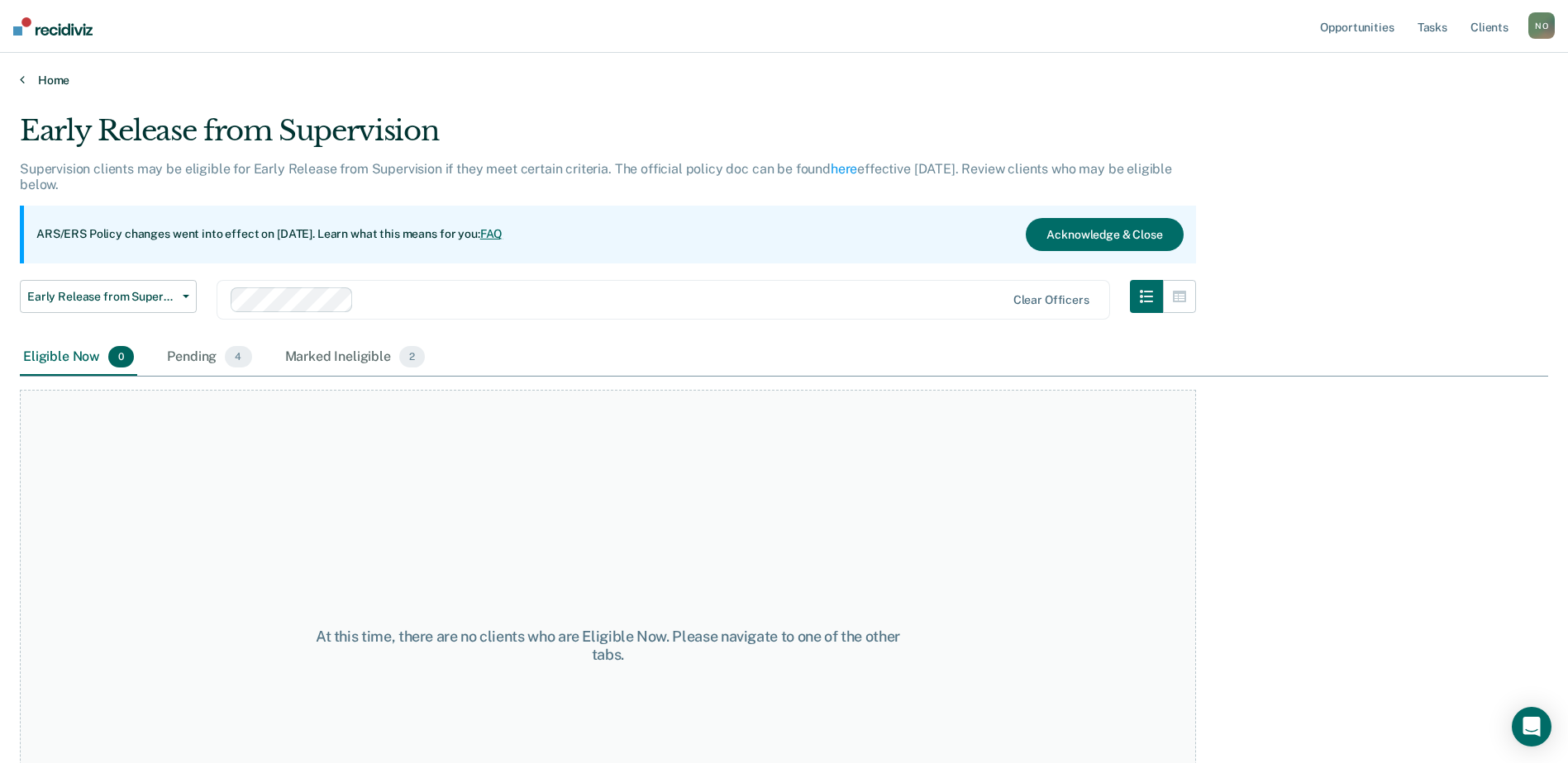
click at [57, 77] on link "Home" at bounding box center [784, 80] width 1528 height 15
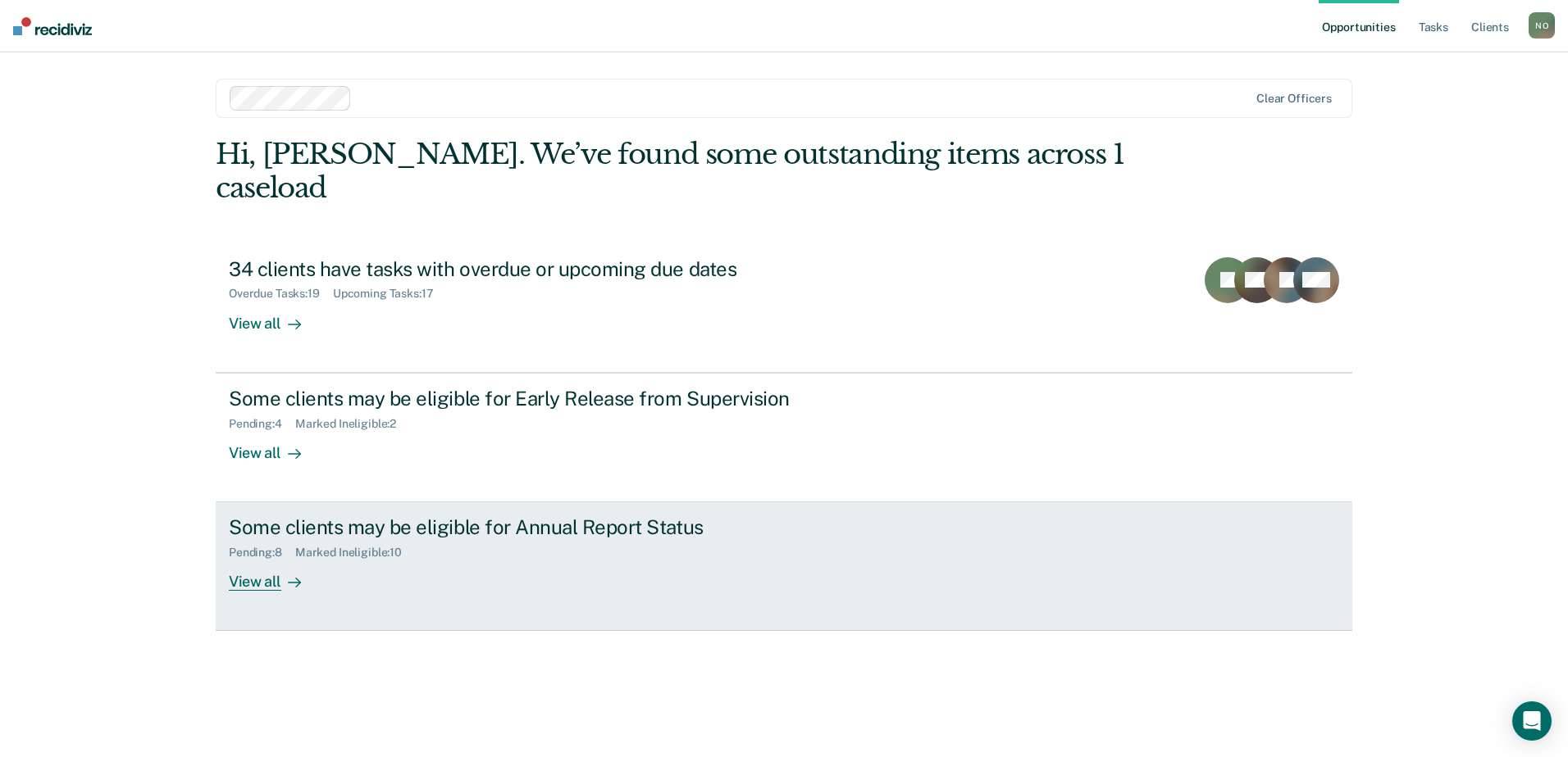
click at [337, 516] on div "Some clients may be eligible for Annual Report Status" at bounding box center [517, 528] width 576 height 24
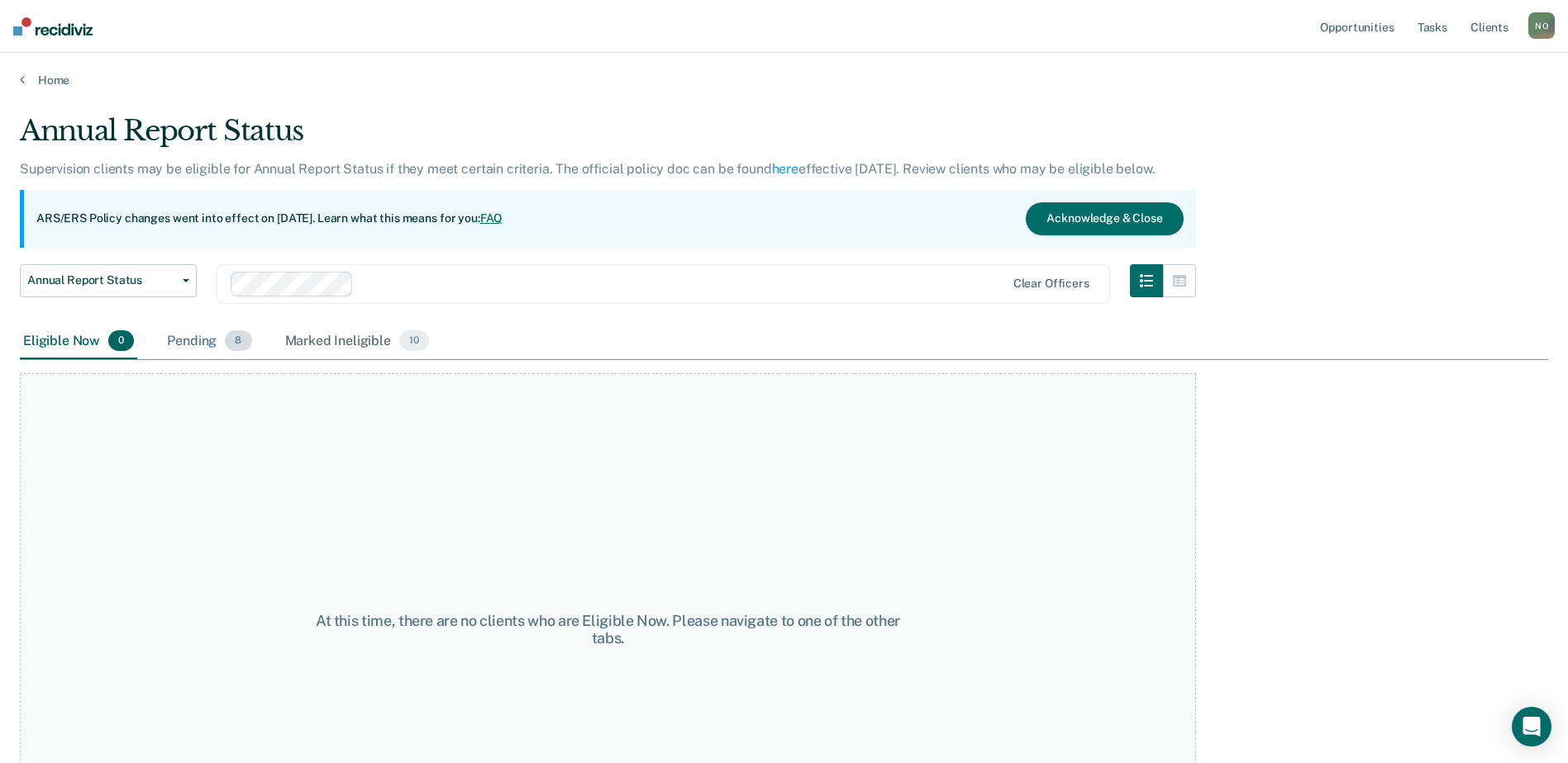
click at [195, 333] on div "Pending 8" at bounding box center [209, 342] width 91 height 36
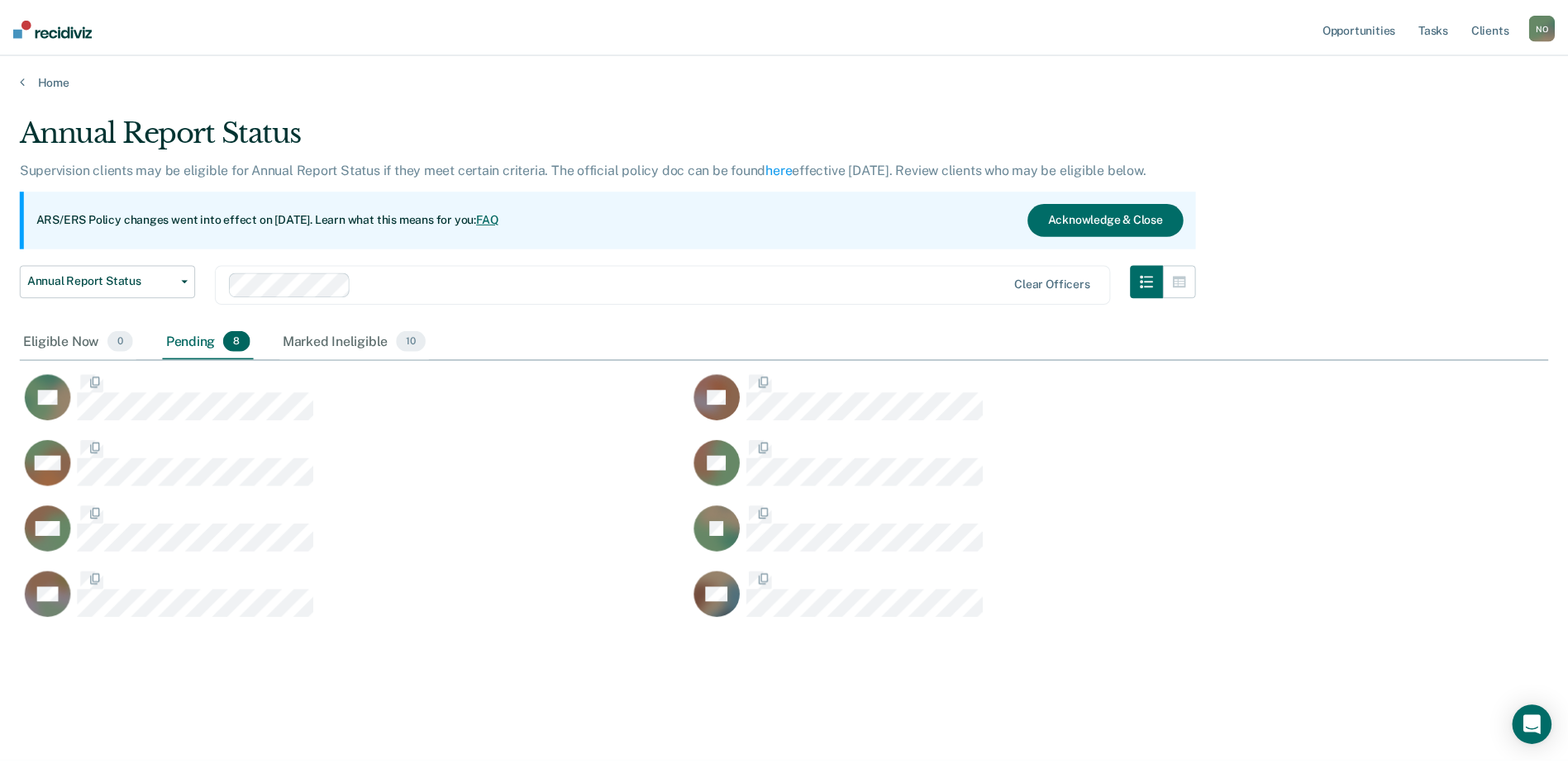
scroll to position [513, 1528]
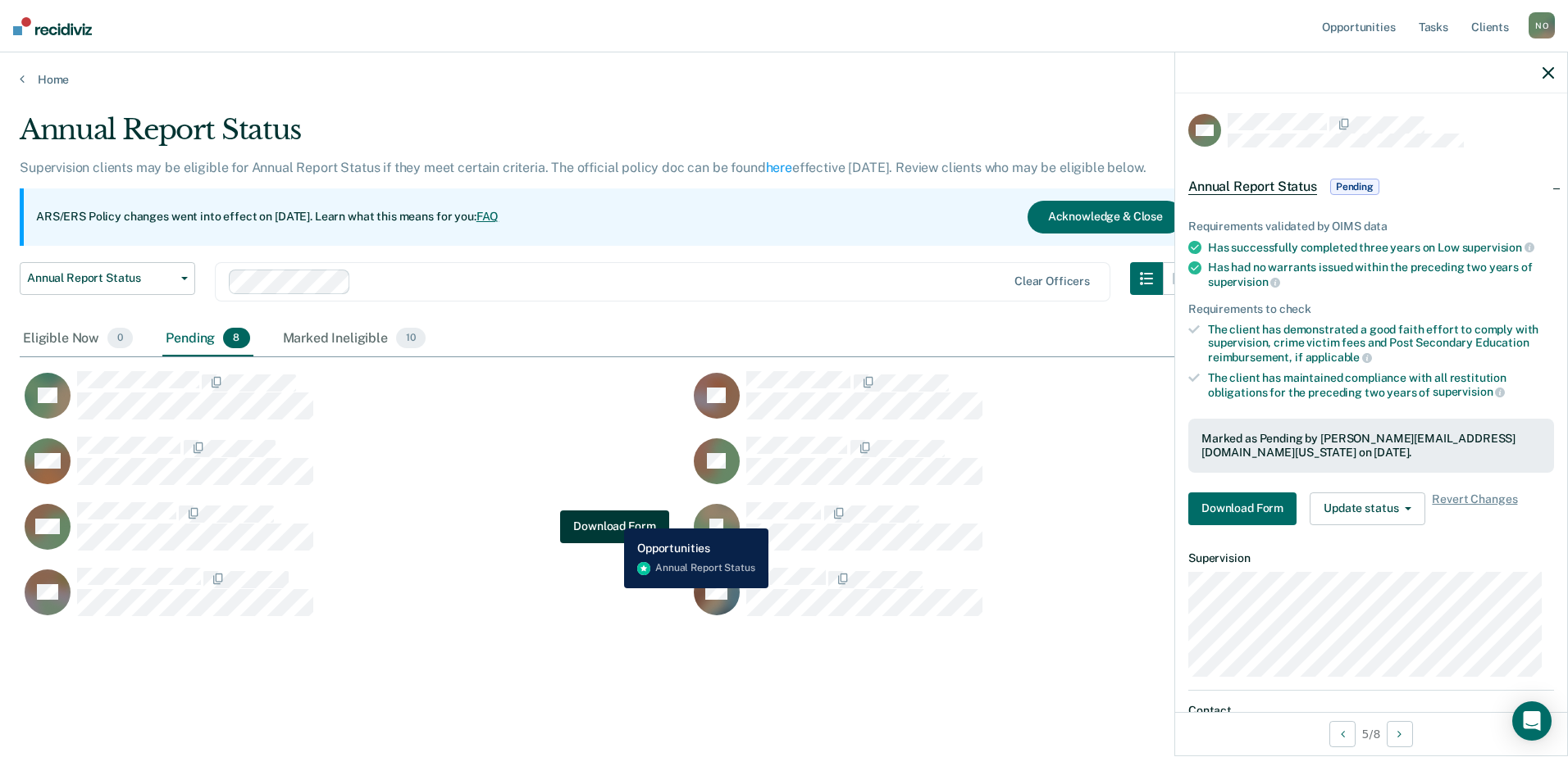
click at [612, 516] on button "Download Form" at bounding box center [615, 527] width 108 height 33
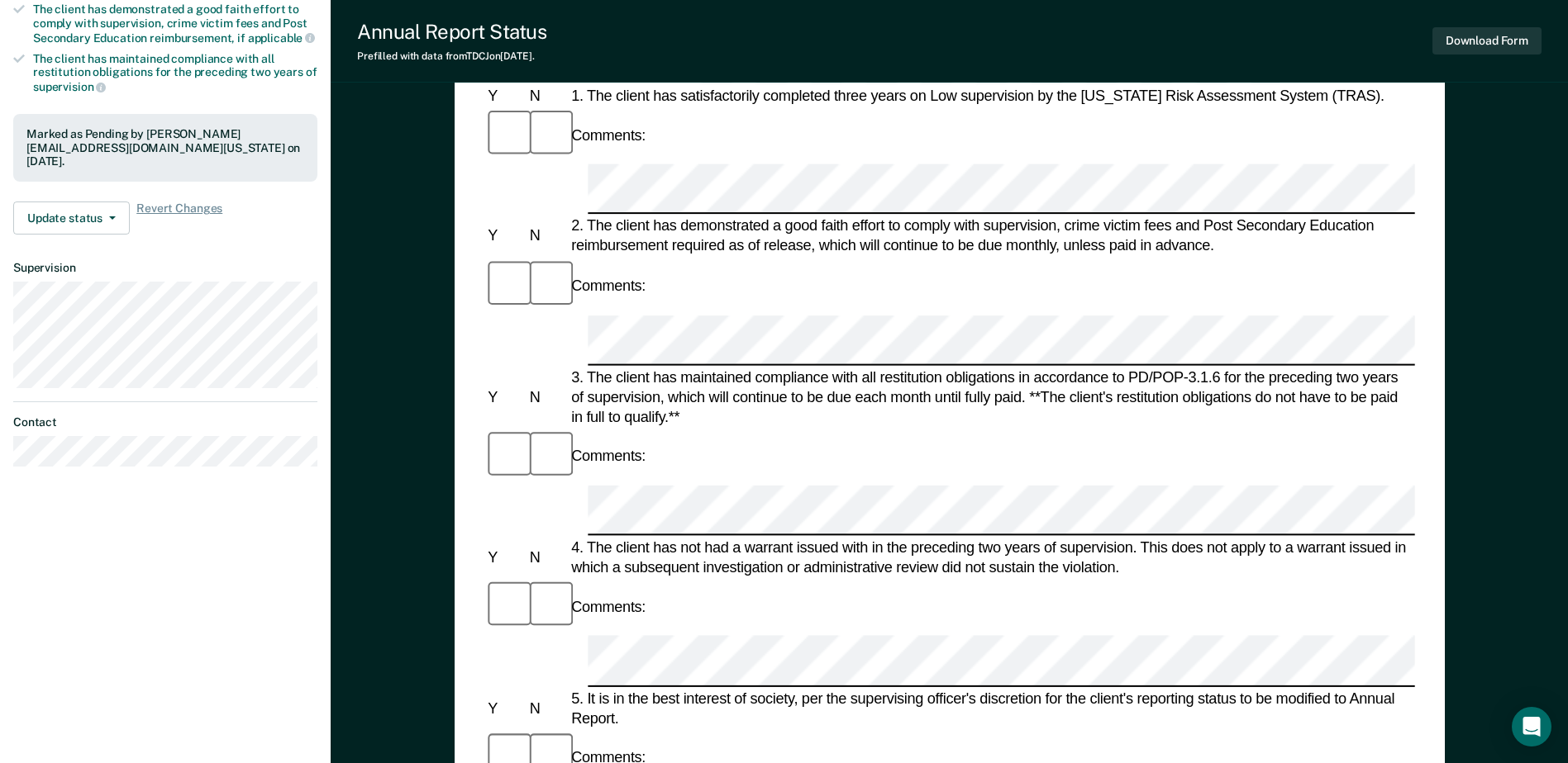
scroll to position [331, 0]
click at [1480, 29] on button "Download Form" at bounding box center [1487, 40] width 109 height 27
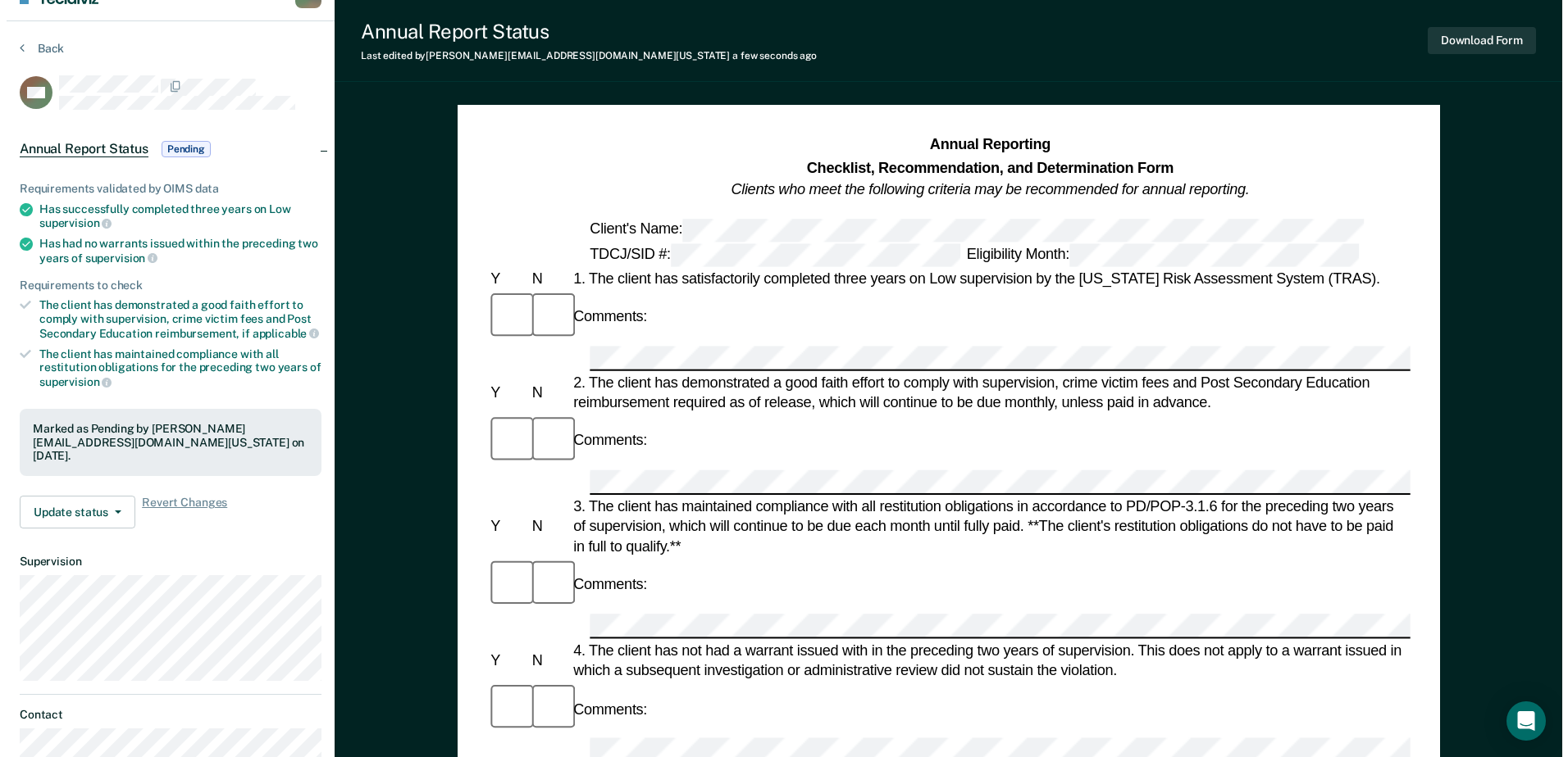
scroll to position [0, 0]
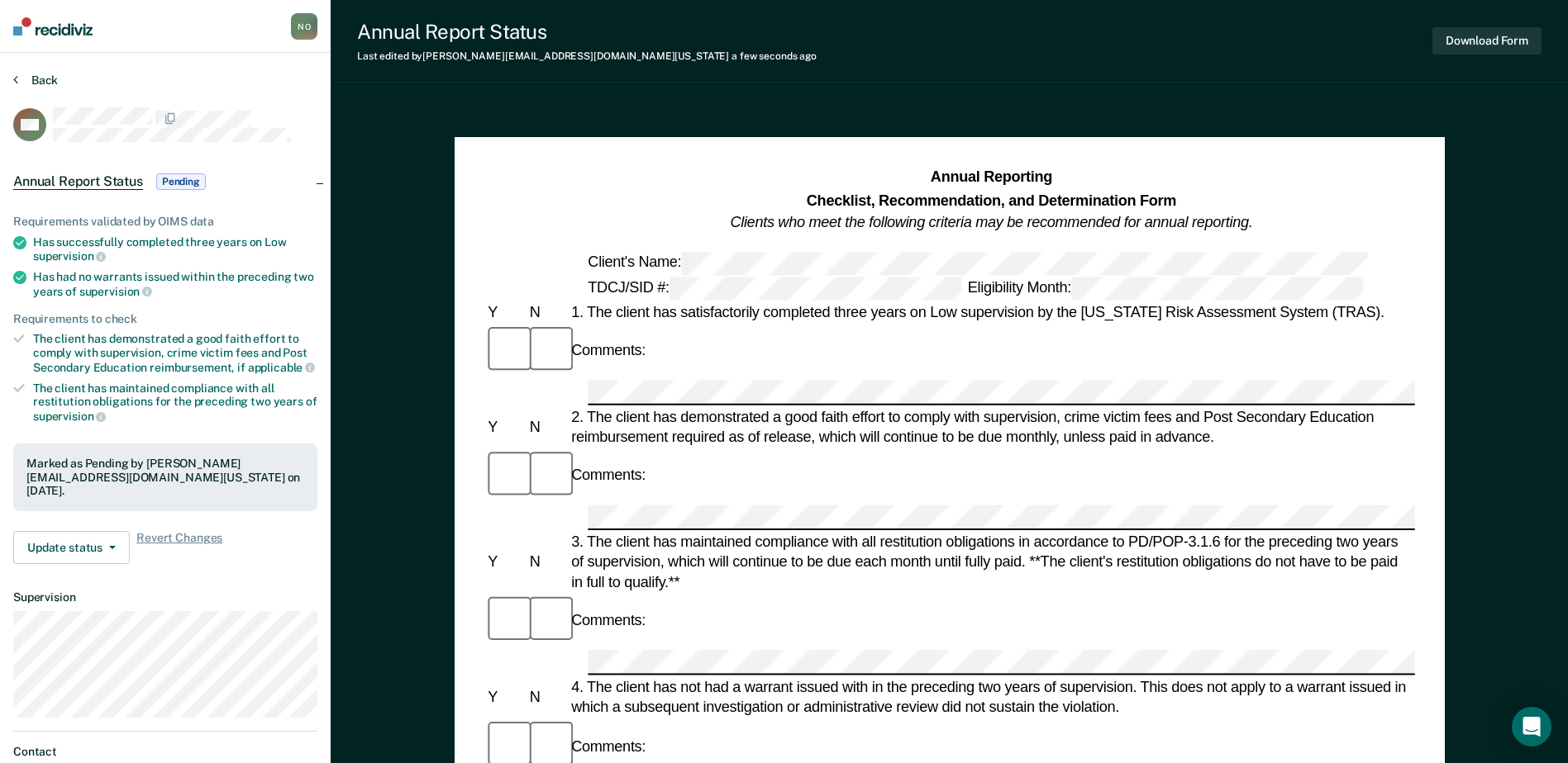
click at [41, 82] on button "Back" at bounding box center [36, 80] width 45 height 15
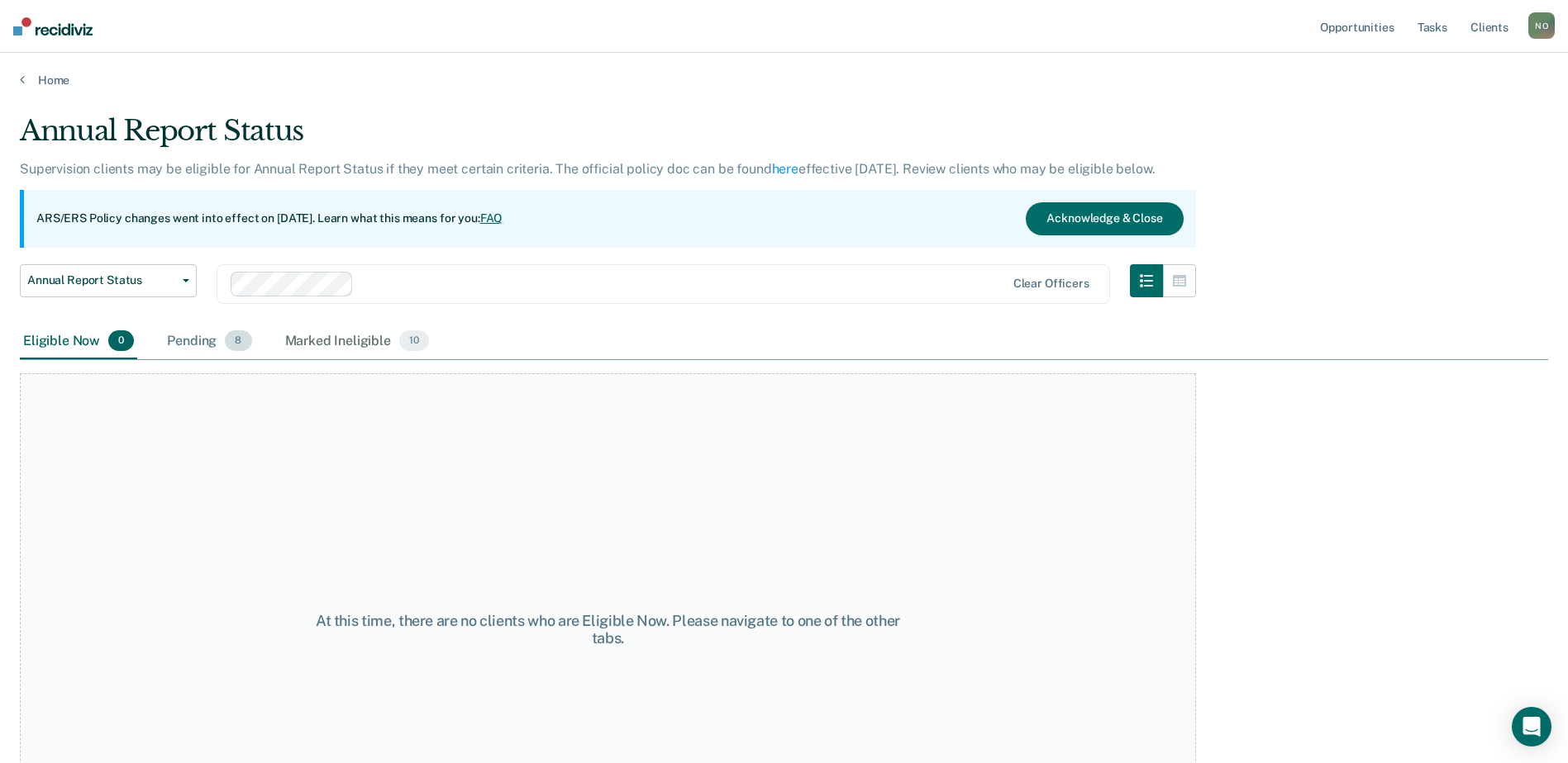
click at [198, 336] on div "Pending 8" at bounding box center [209, 342] width 91 height 36
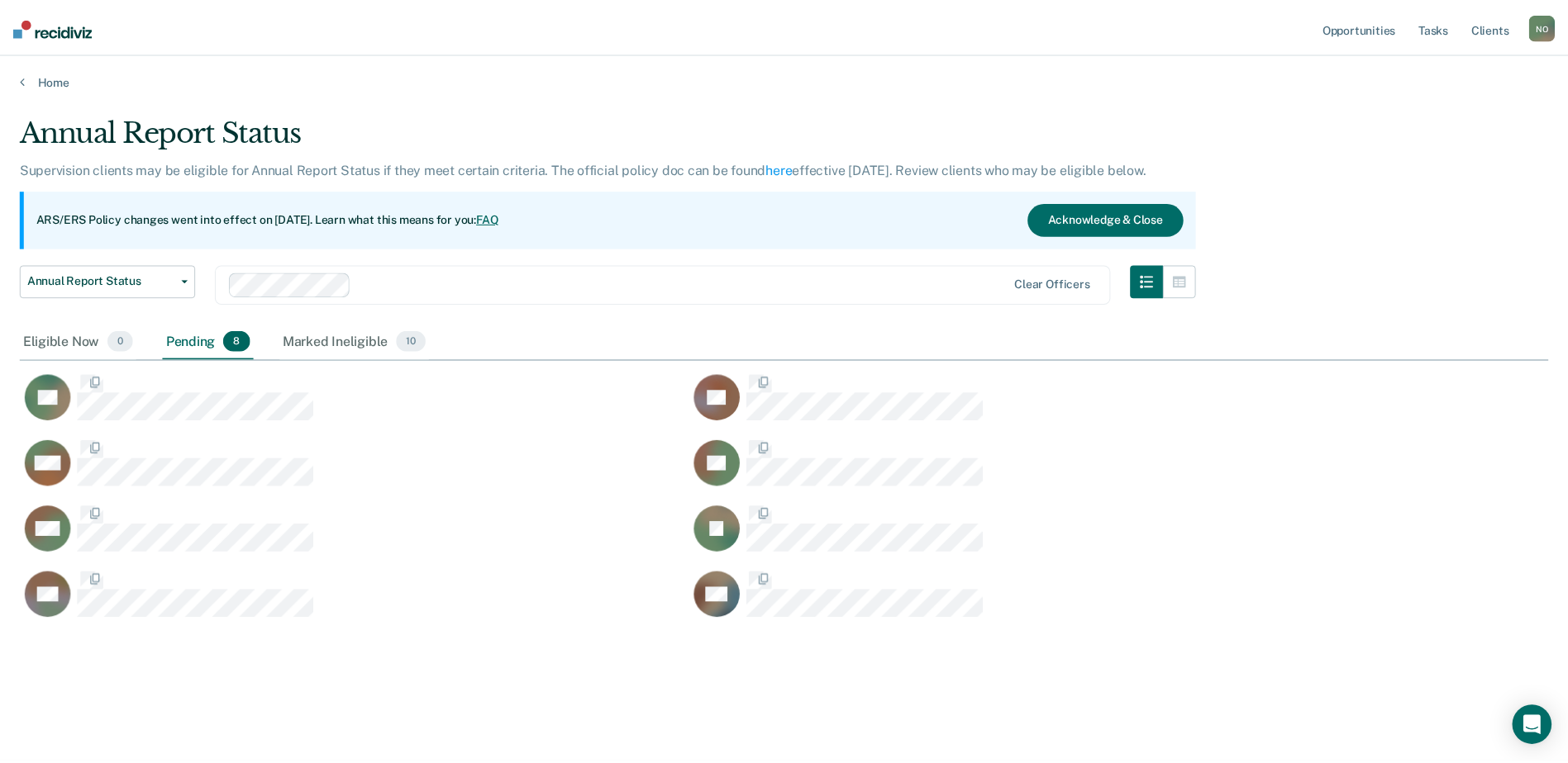
scroll to position [513, 1528]
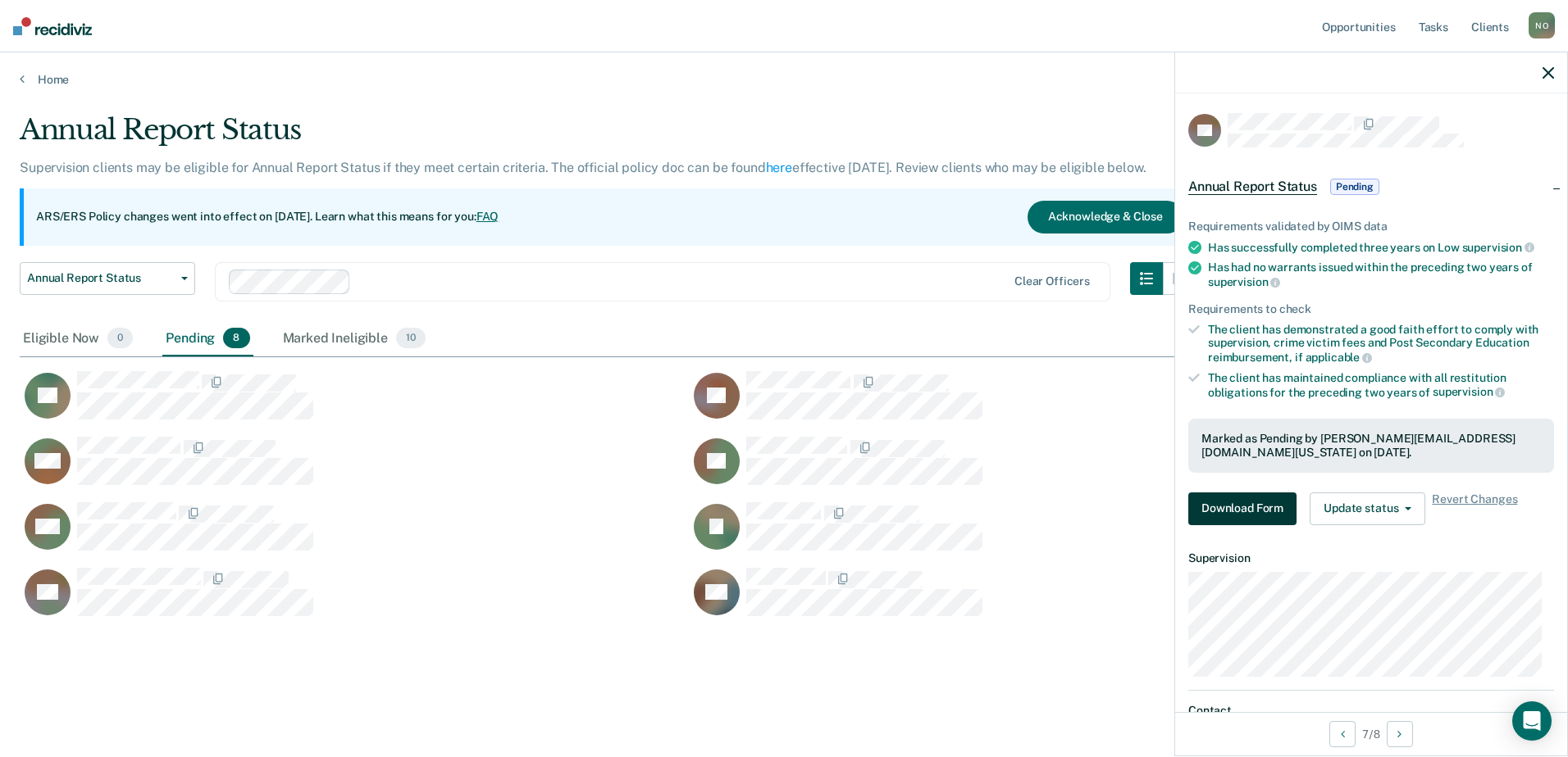
click at [1265, 508] on button "Download Form" at bounding box center [1242, 509] width 108 height 33
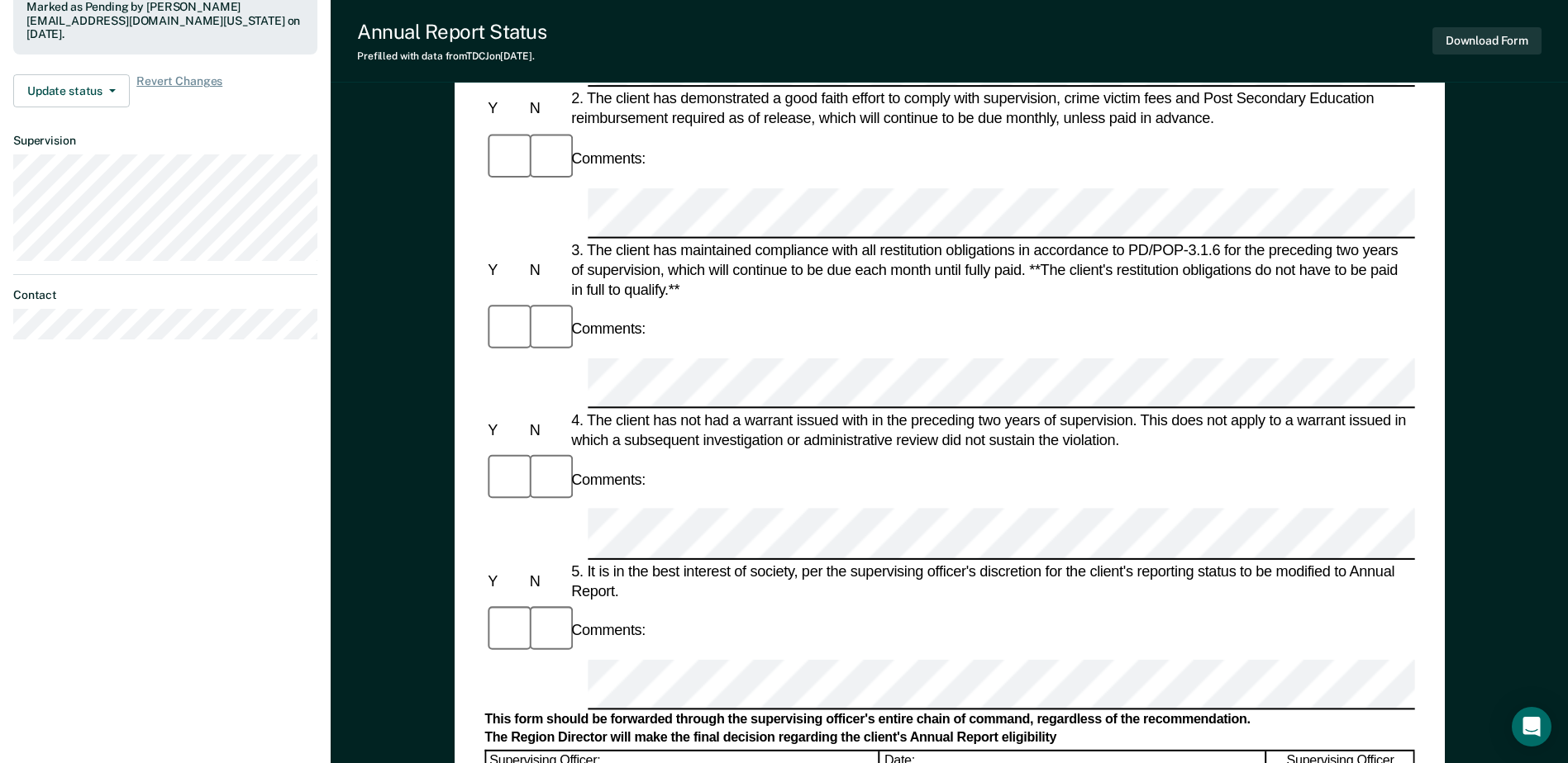
scroll to position [495, 0]
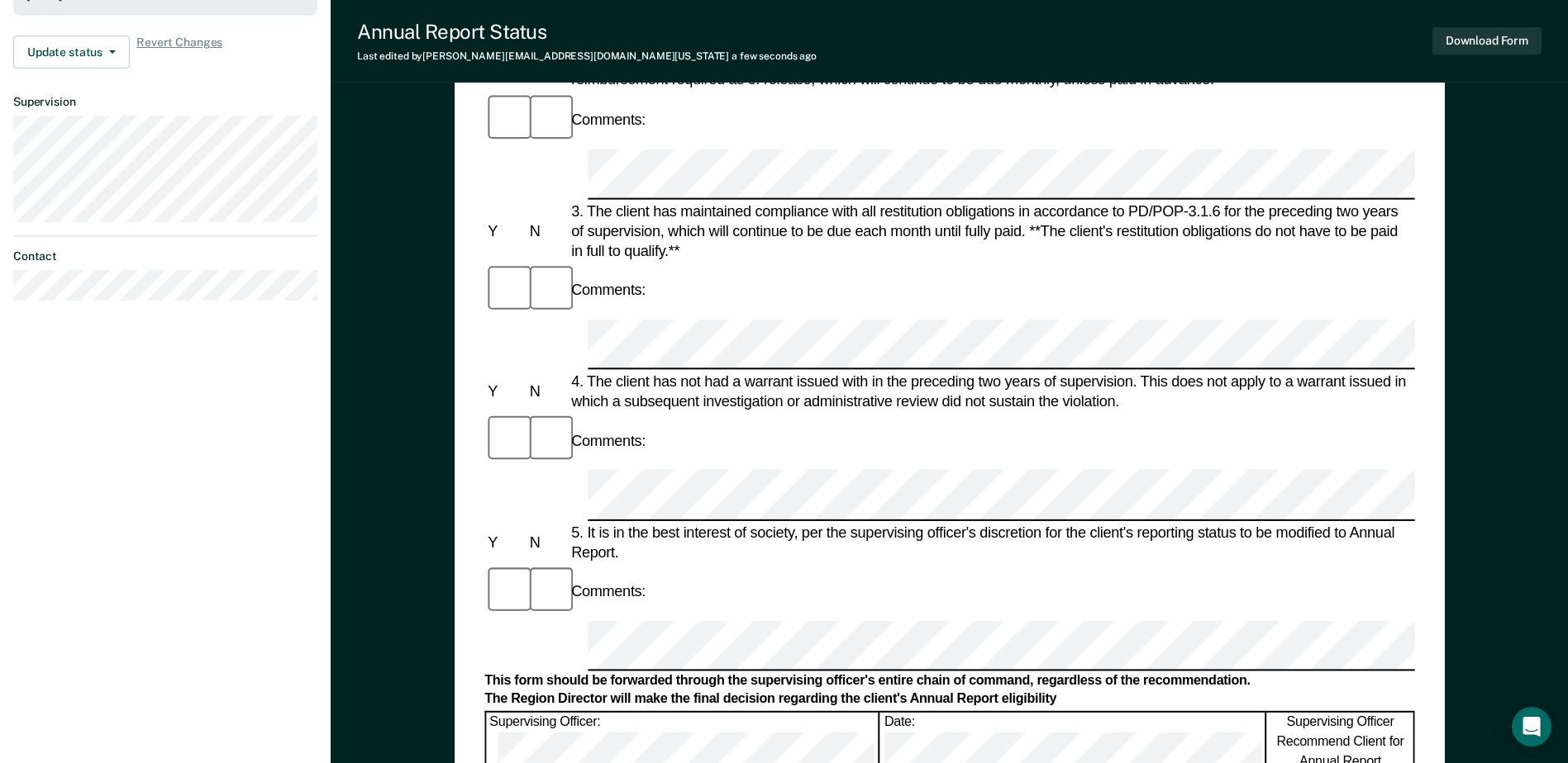
click at [1488, 18] on div "Annual Report Status Last edited by Natisha.Olivella@tdcj.texas.gov a few secon…" at bounding box center [949, 41] width 1237 height 82
click at [1474, 30] on button "Download Form" at bounding box center [1487, 40] width 109 height 27
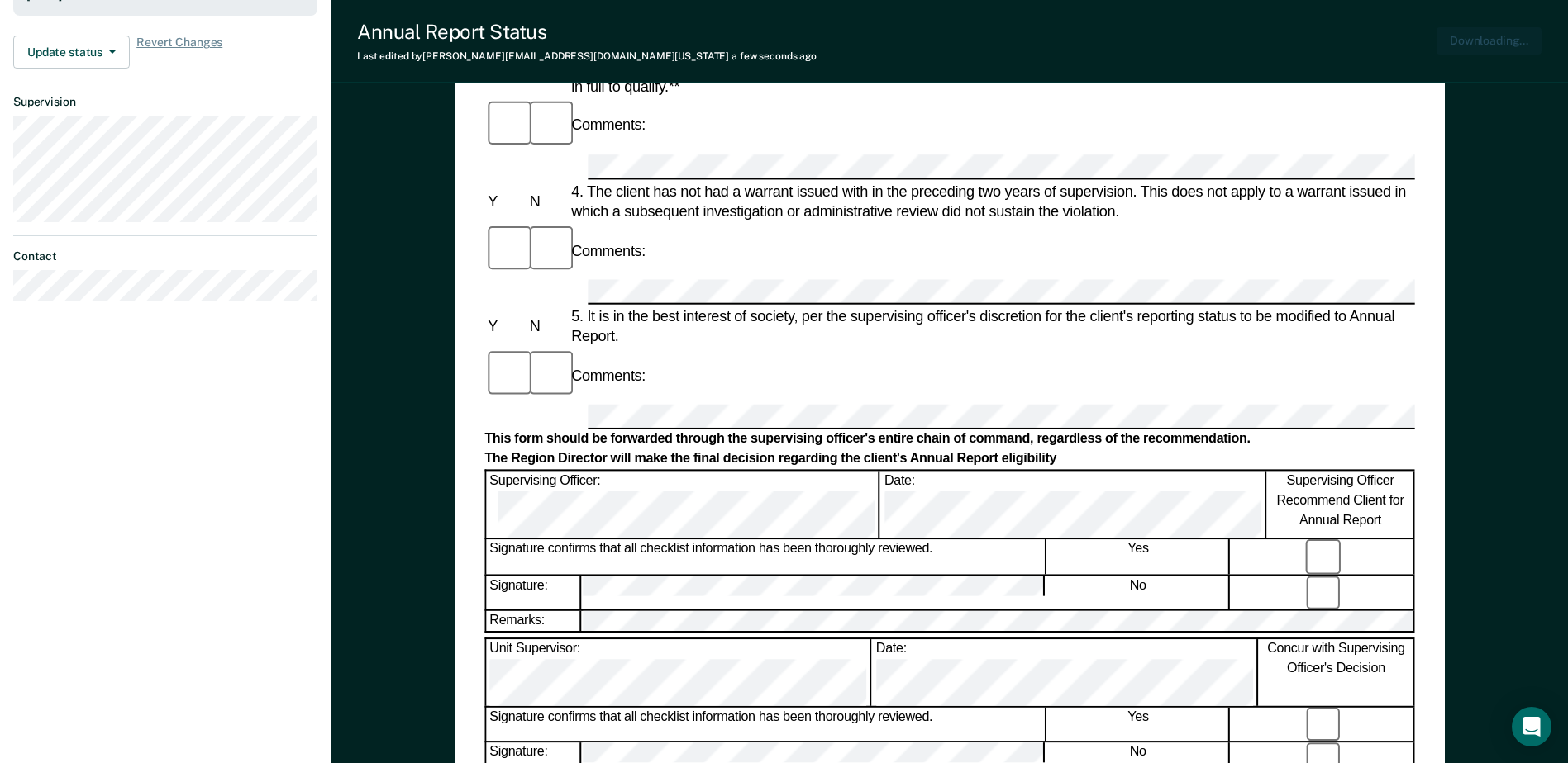
scroll to position [0, 0]
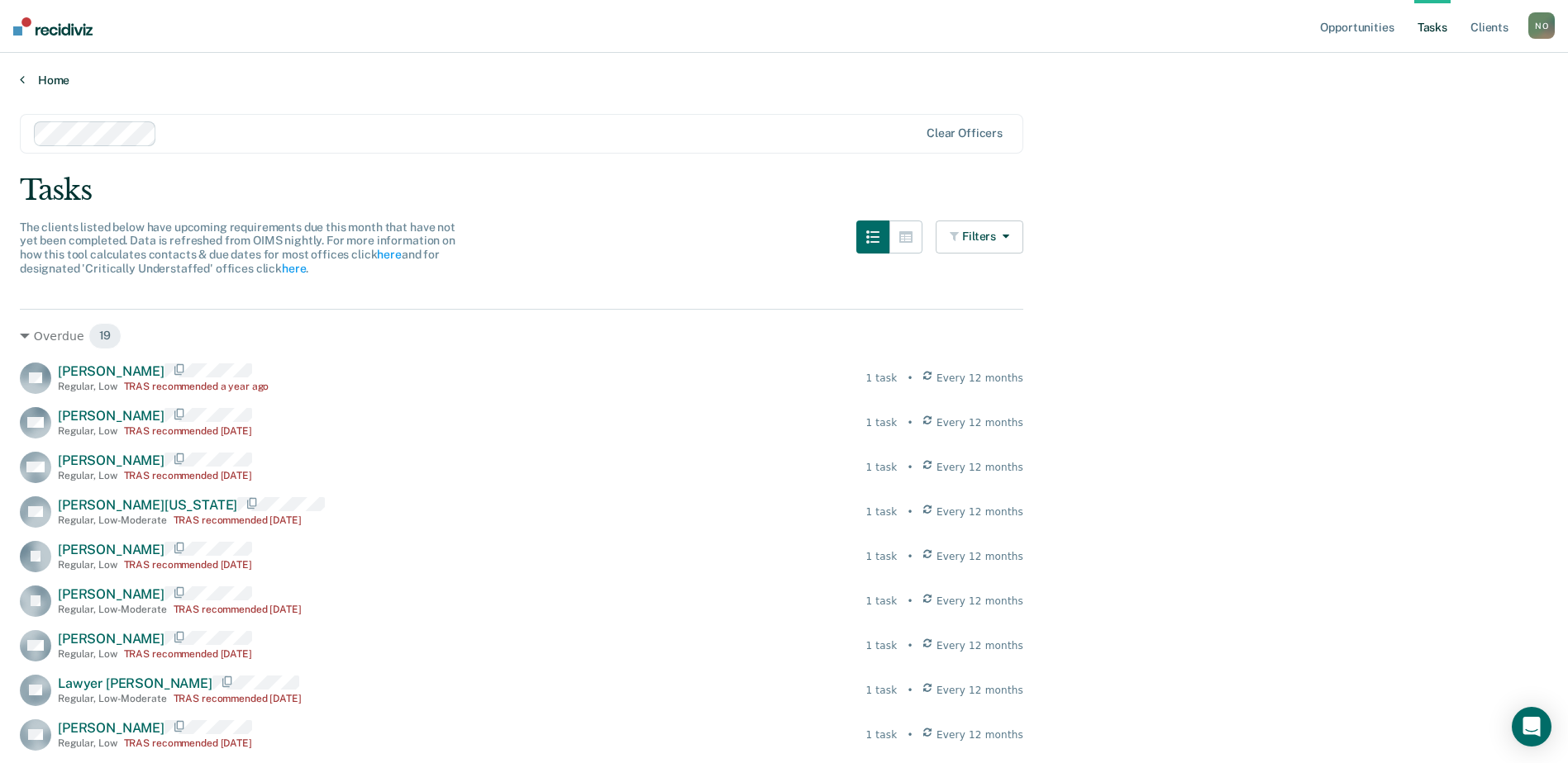
click at [43, 73] on link "Home" at bounding box center [784, 80] width 1528 height 15
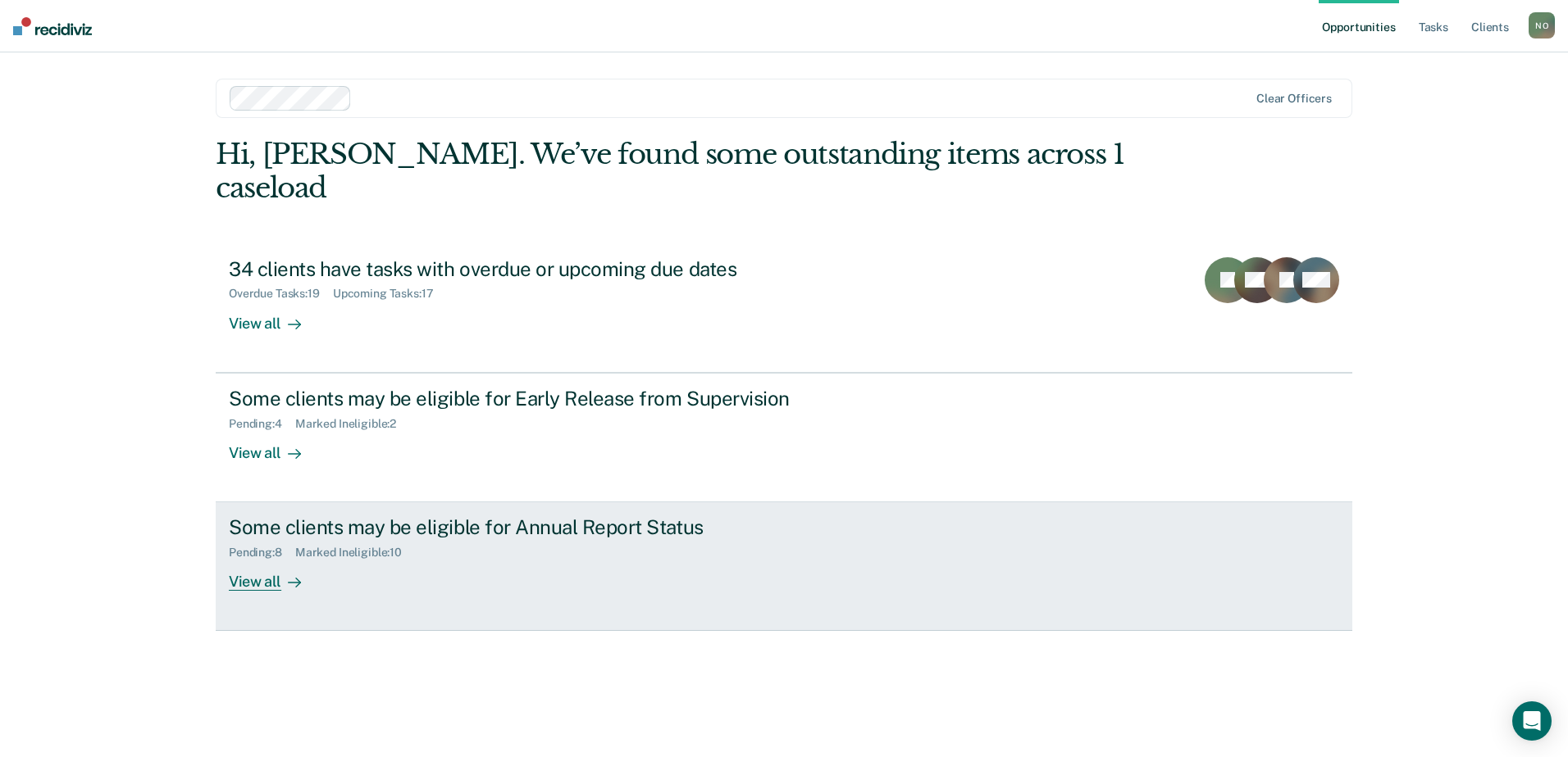
click at [328, 546] on div "Marked Ineligible : 10" at bounding box center [354, 552] width 119 height 14
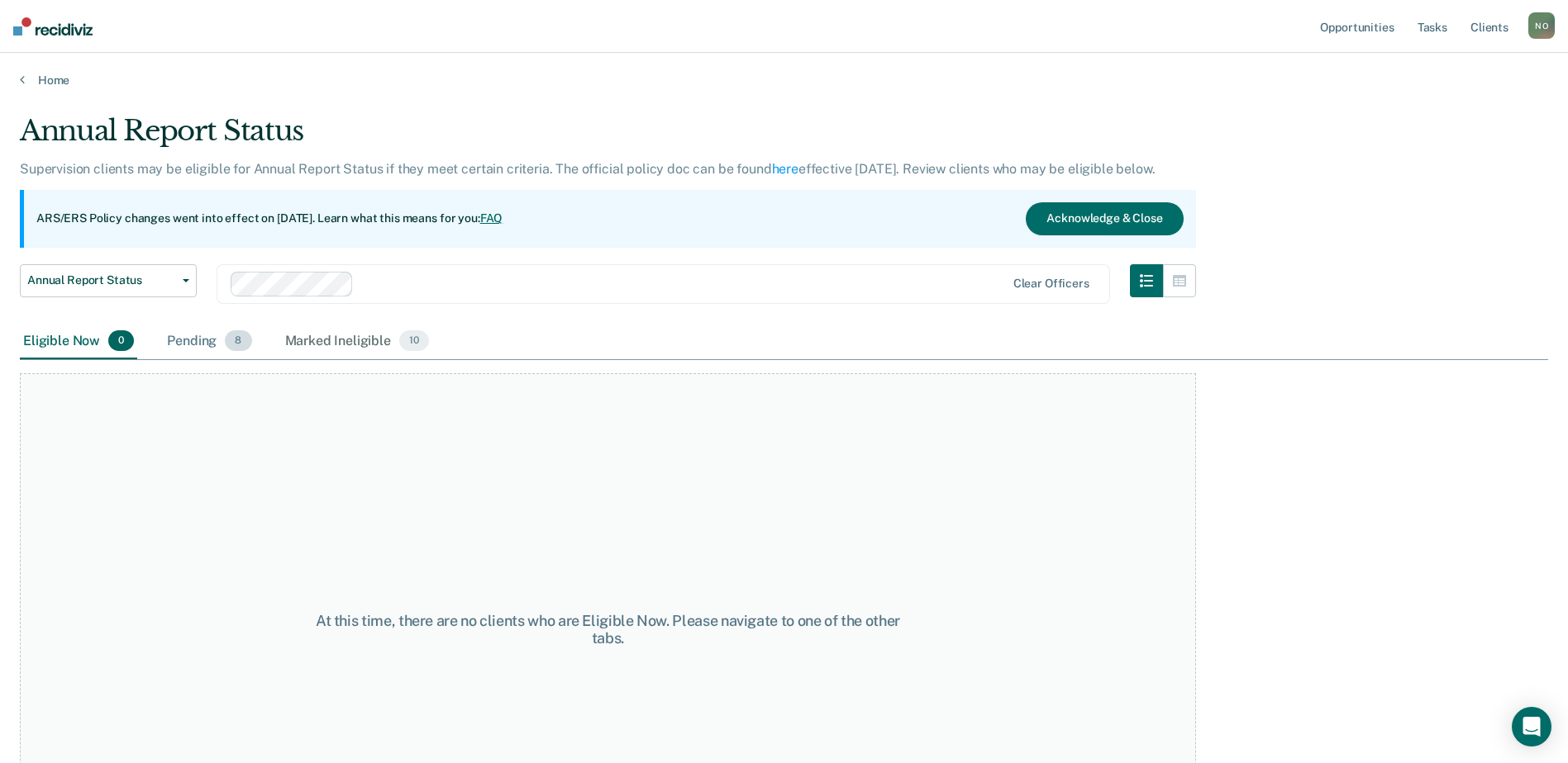
click at [185, 335] on div "Pending 8" at bounding box center [209, 342] width 91 height 36
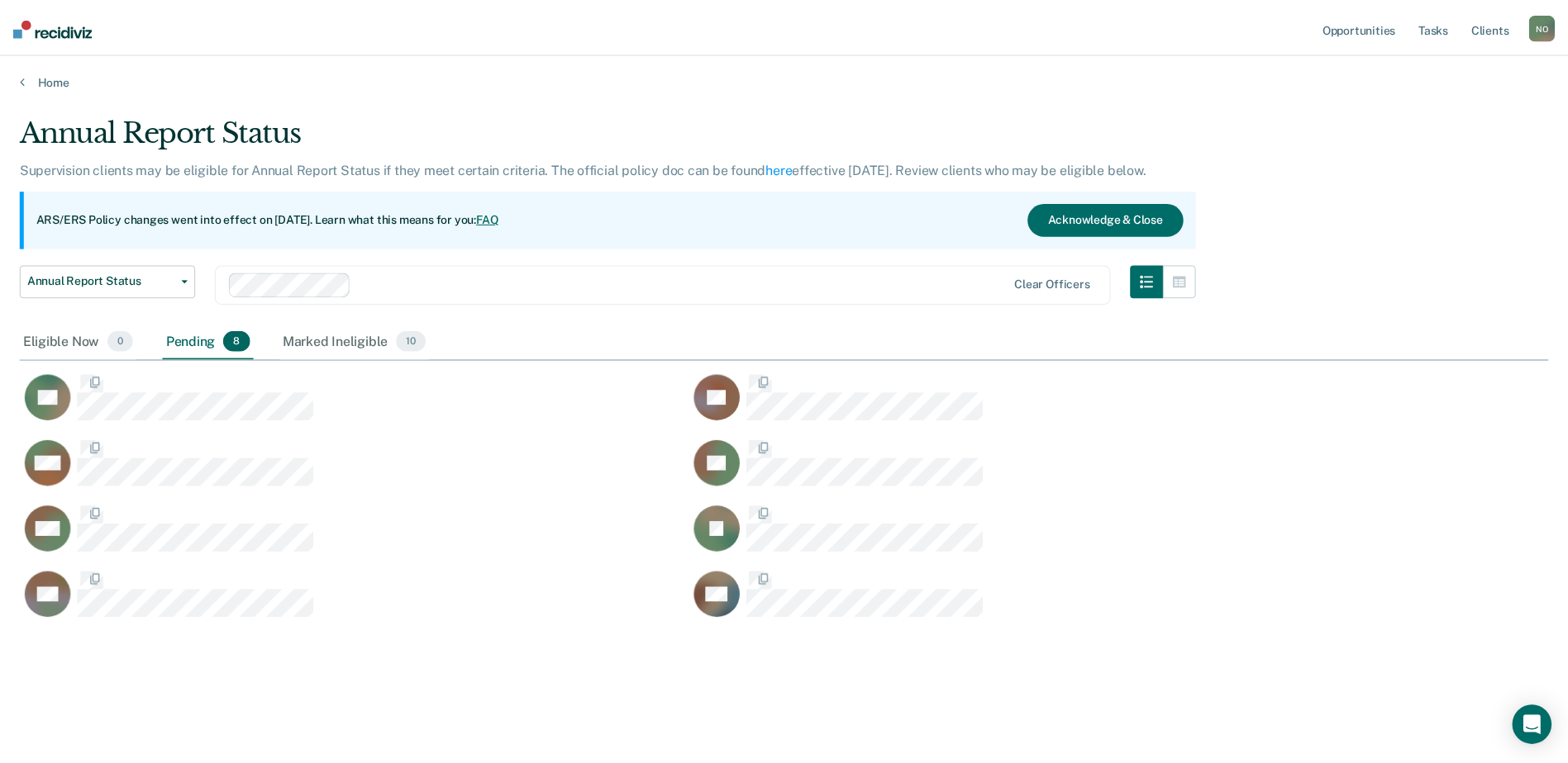
scroll to position [513, 1528]
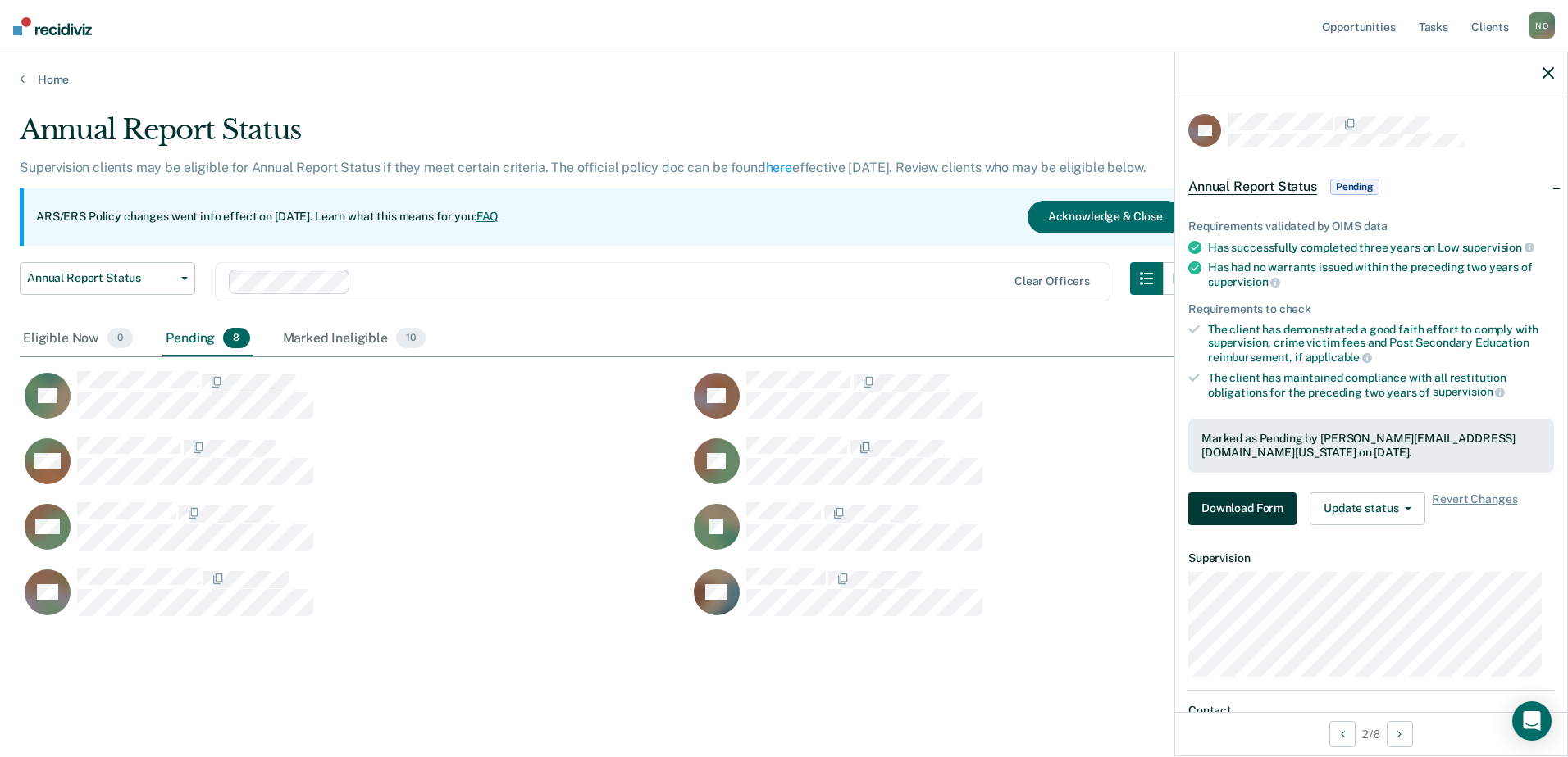
click at [1263, 509] on button "Download Form" at bounding box center [1242, 509] width 108 height 33
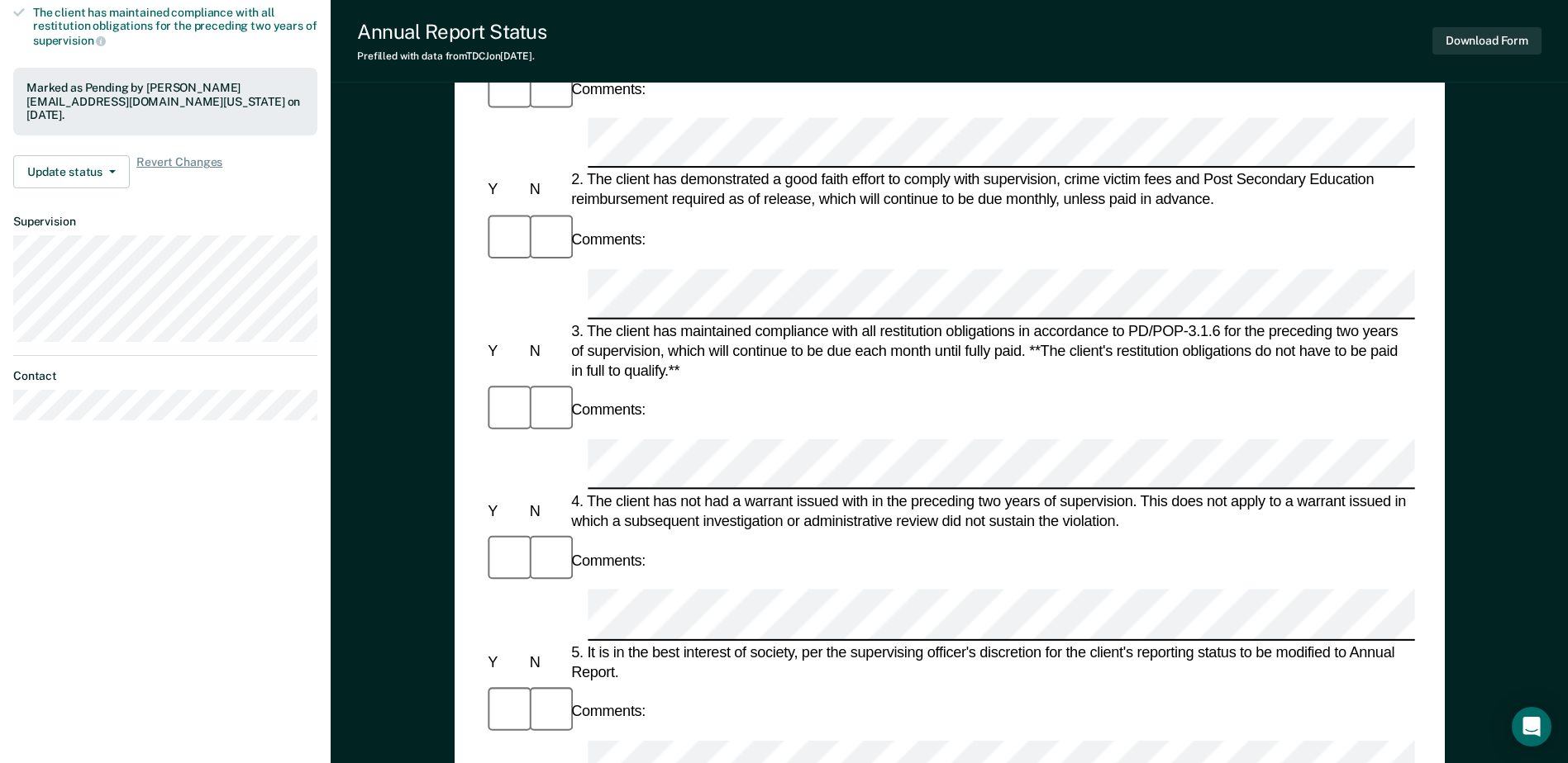
scroll to position [495, 0]
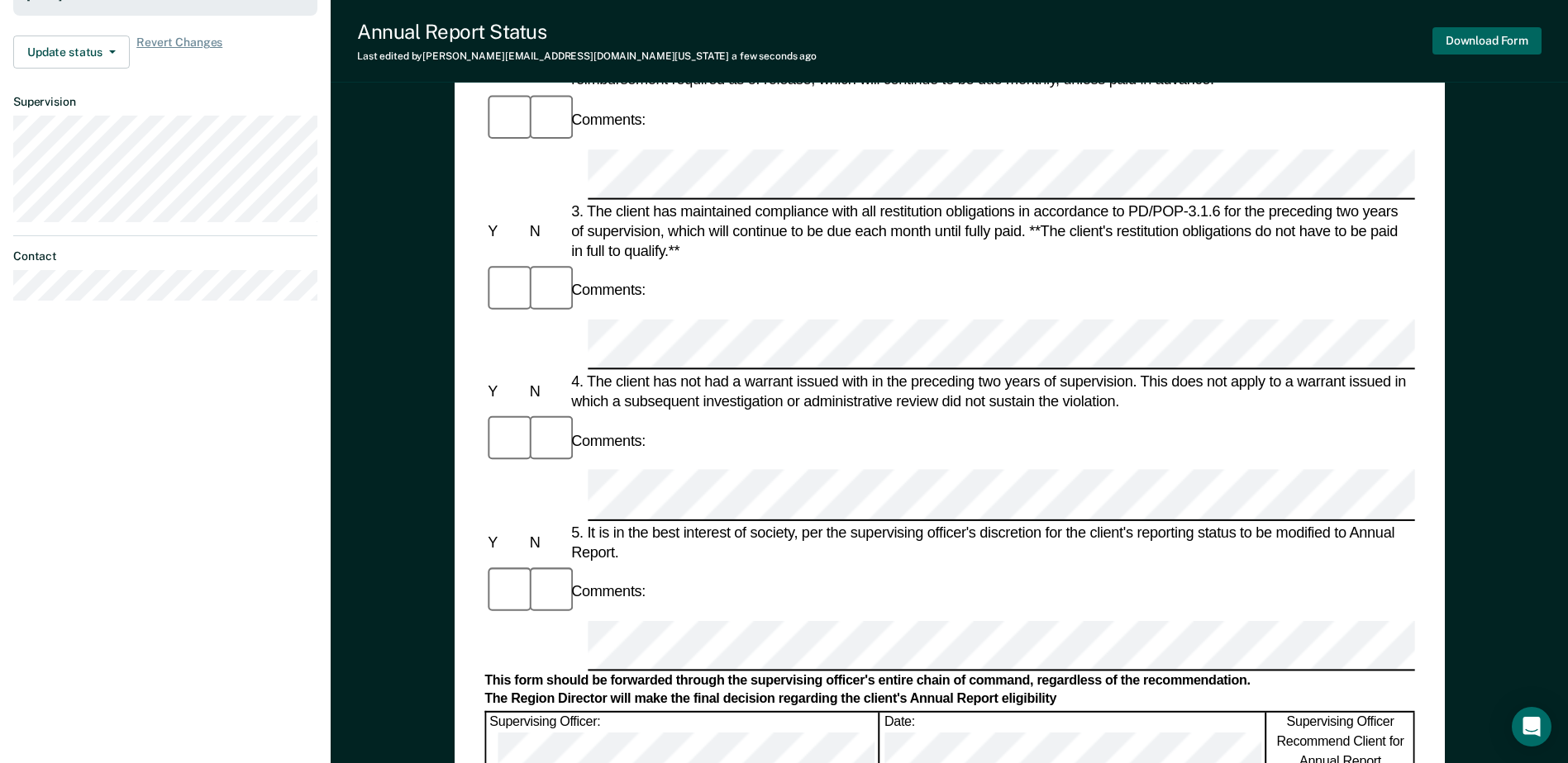
click at [1478, 33] on button "Download Form" at bounding box center [1487, 40] width 109 height 27
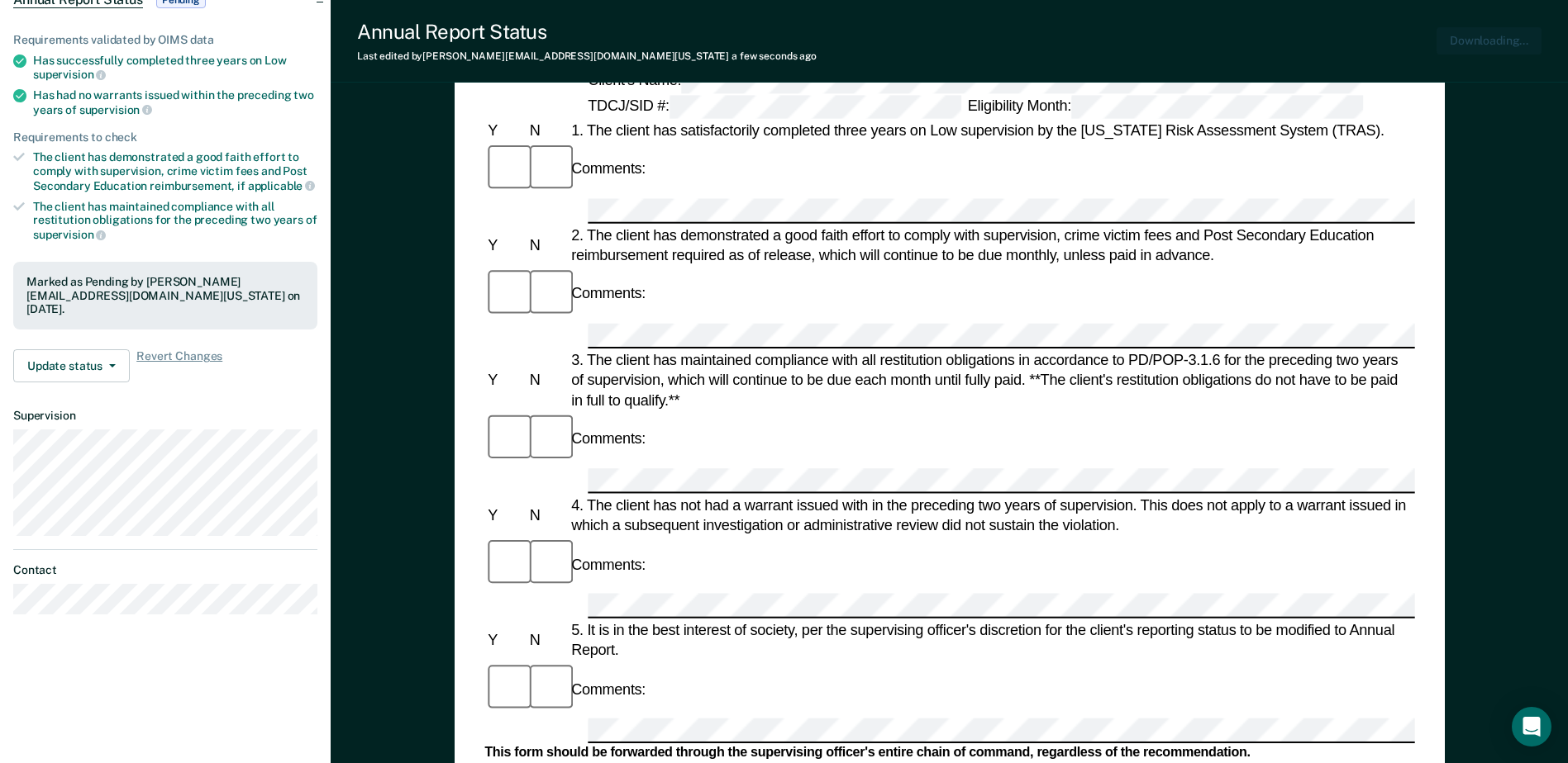
scroll to position [0, 0]
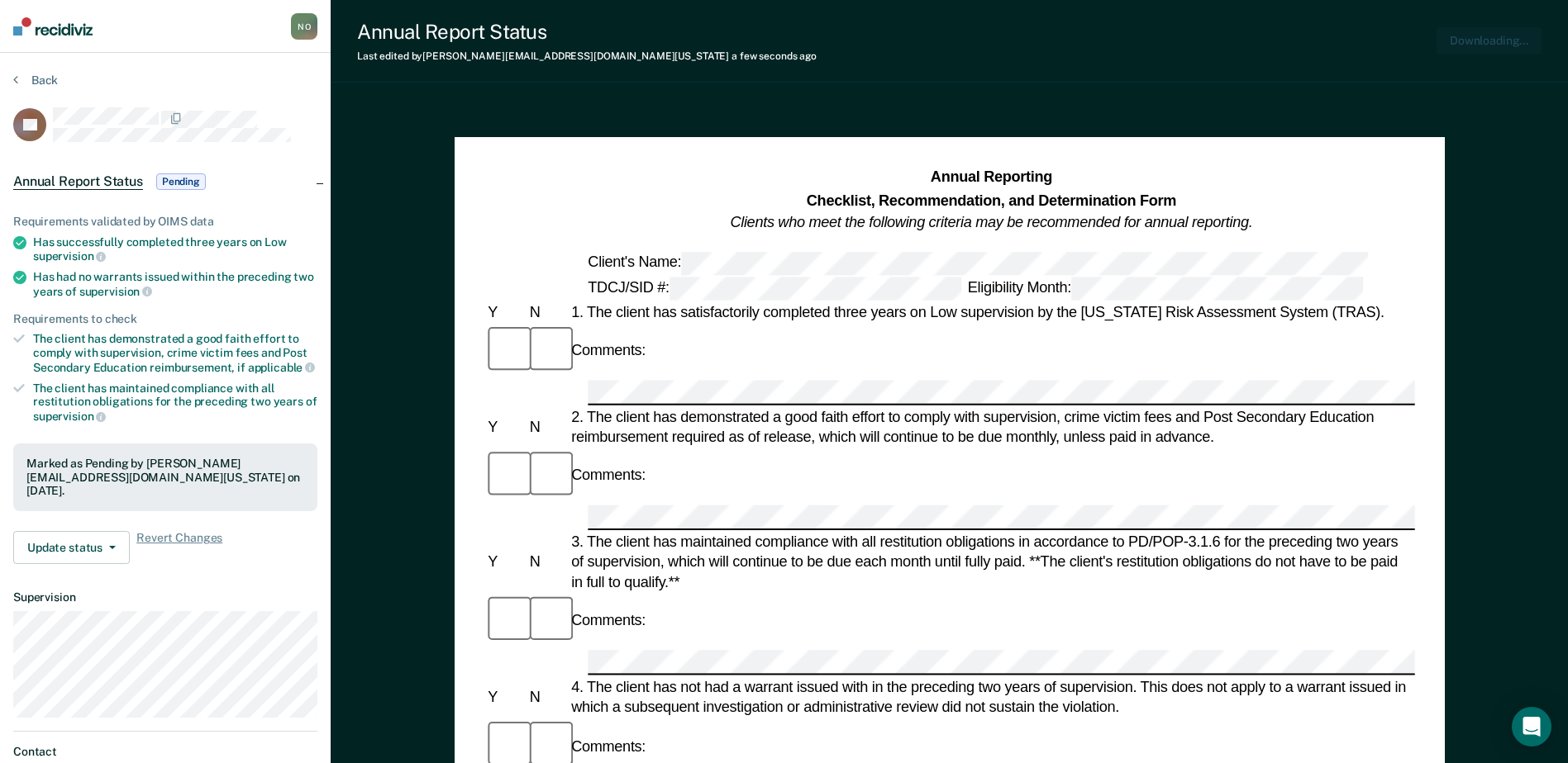
drag, startPoint x: 1512, startPoint y: 247, endPoint x: 1571, endPoint y: 314, distance: 89.3
drag, startPoint x: 1482, startPoint y: 294, endPoint x: 1545, endPoint y: 368, distance: 97.2
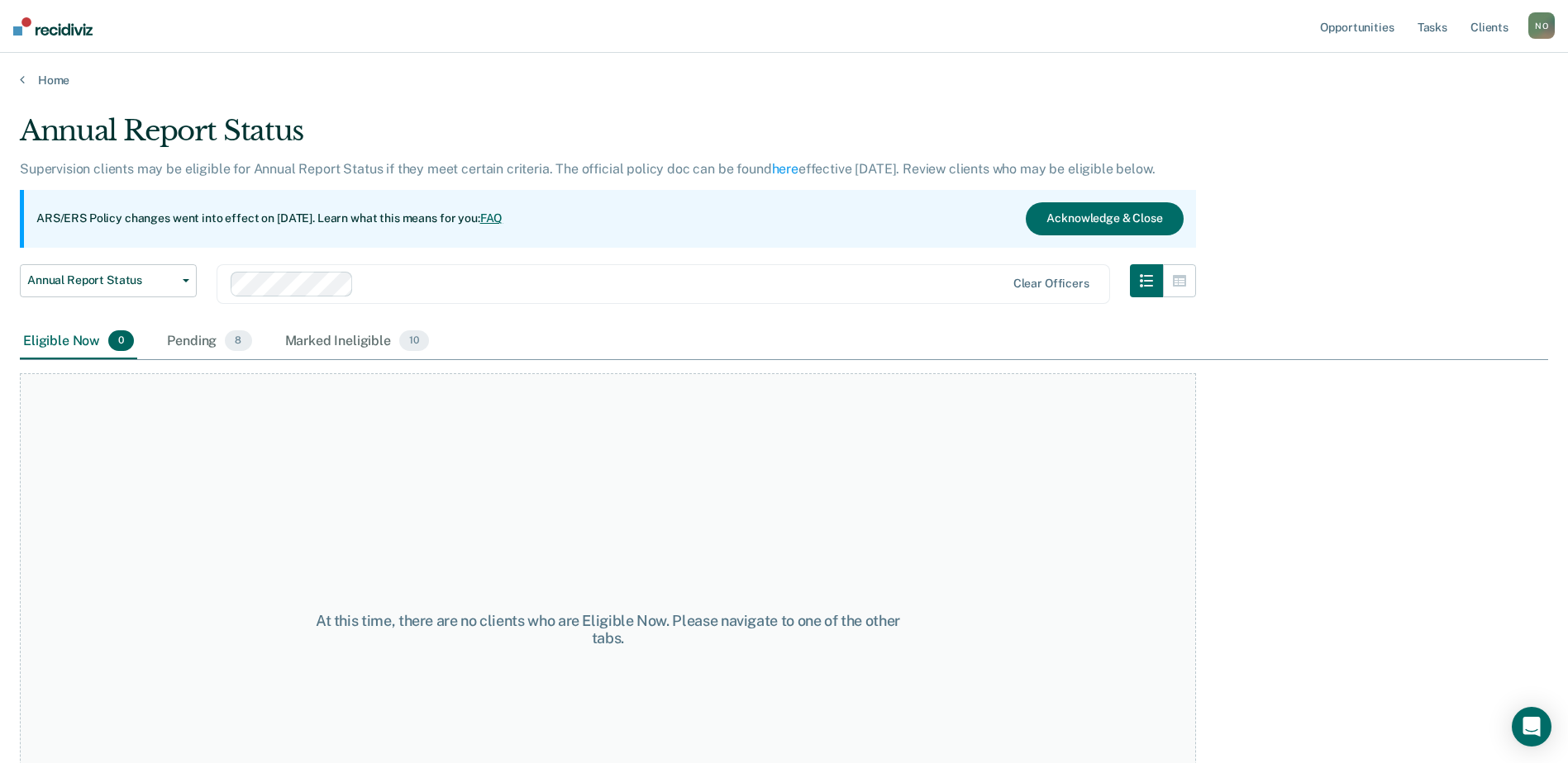
drag, startPoint x: 420, startPoint y: 338, endPoint x: 379, endPoint y: 350, distance: 42.7
